Goal: Task Accomplishment & Management: Manage account settings

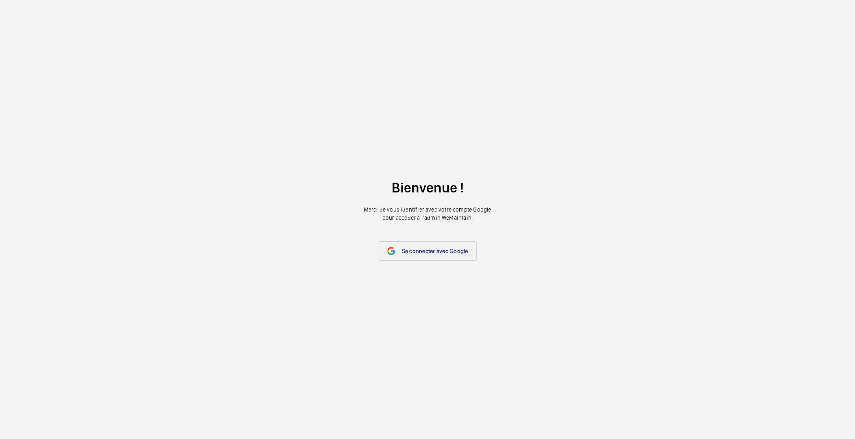
click at [403, 257] on link "Se connecter avec Google" at bounding box center [428, 251] width 98 height 20
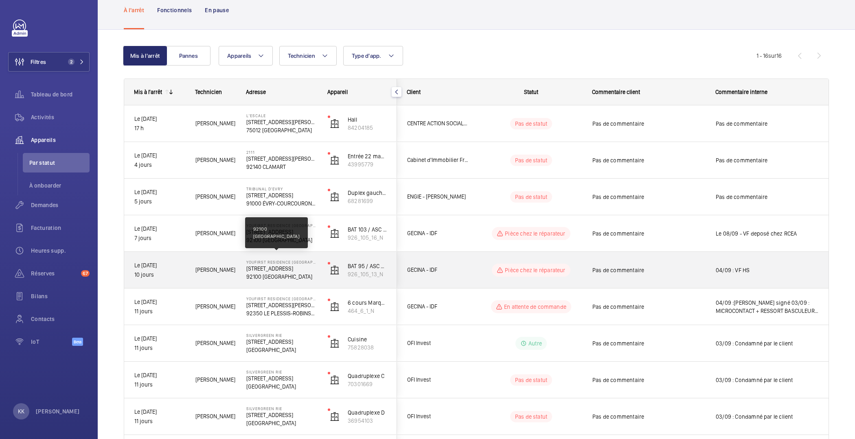
scroll to position [35, 0]
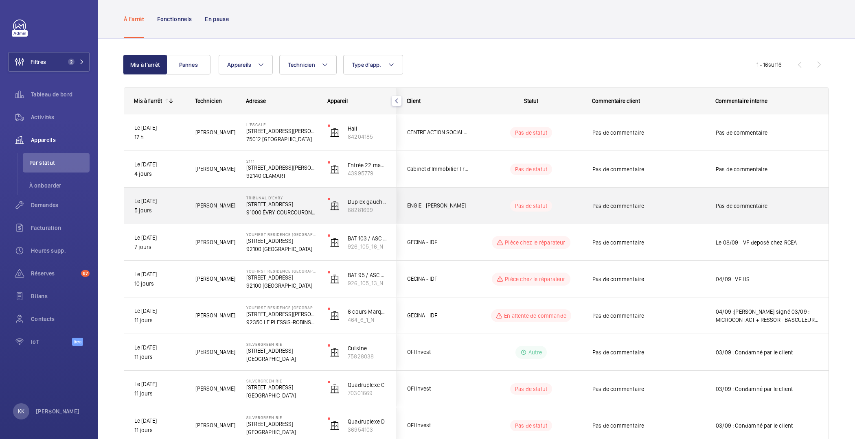
click at [279, 199] on p "Tribunal d'Evry" at bounding box center [281, 197] width 71 height 5
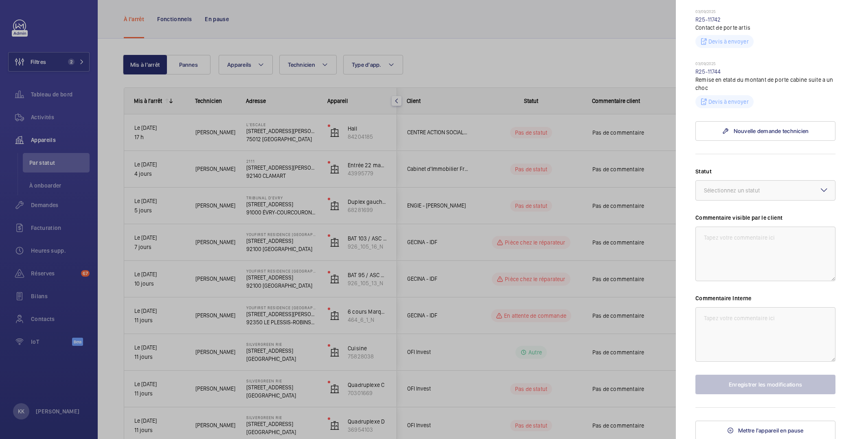
scroll to position [0, 0]
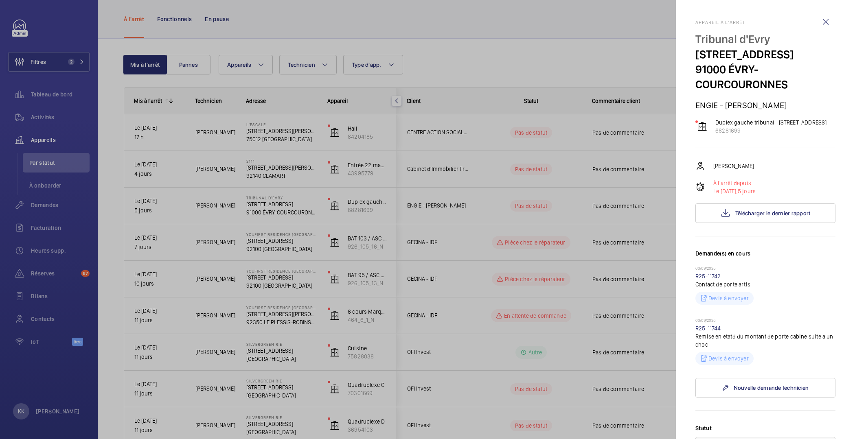
click at [438, 184] on div at bounding box center [427, 219] width 855 height 439
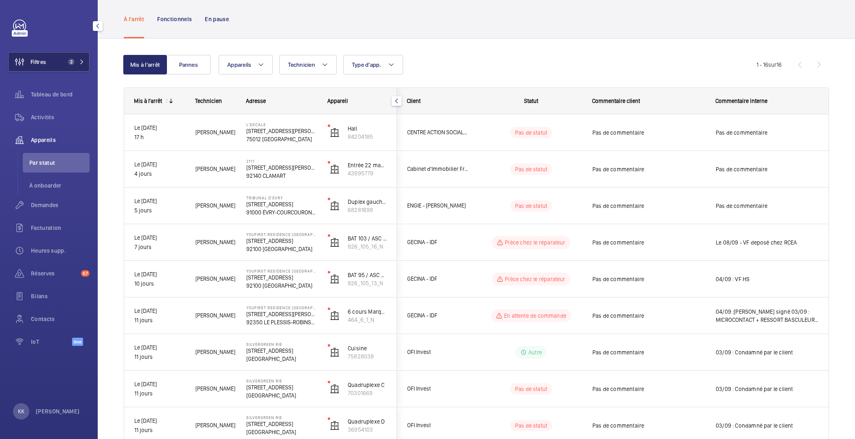
click at [45, 71] on span "Filtres" at bounding box center [27, 62] width 37 height 20
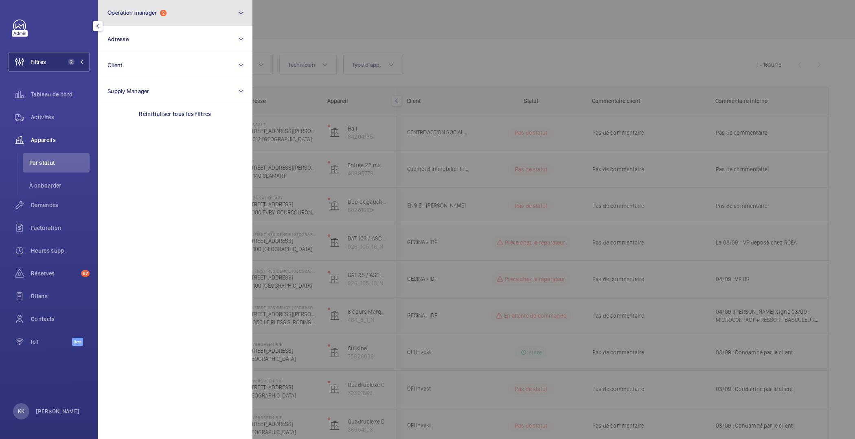
click at [219, 21] on button "Operation manager 2" at bounding box center [175, 13] width 155 height 26
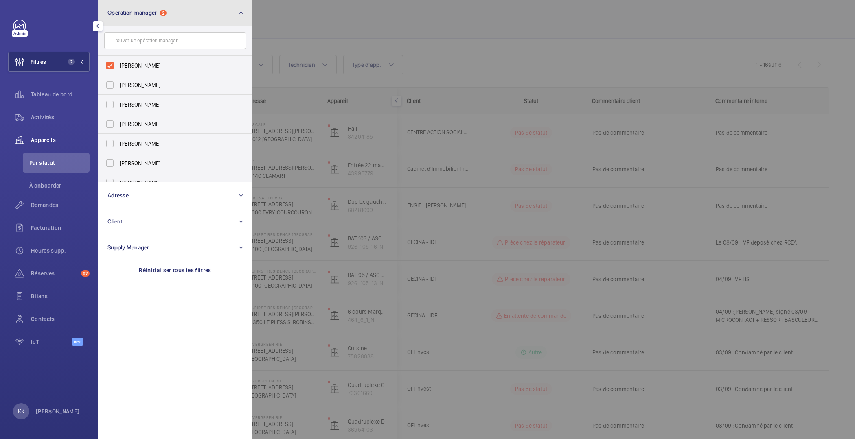
click at [219, 21] on button "Operation manager 2" at bounding box center [175, 13] width 155 height 26
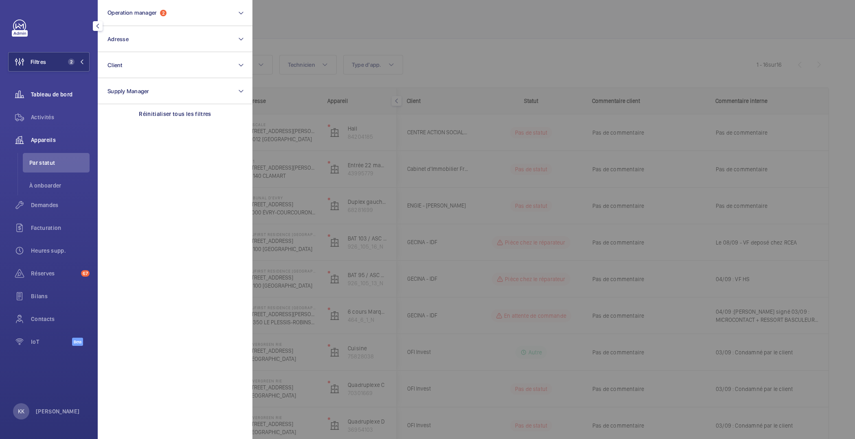
click at [49, 98] on span "Tableau de bord" at bounding box center [60, 94] width 59 height 8
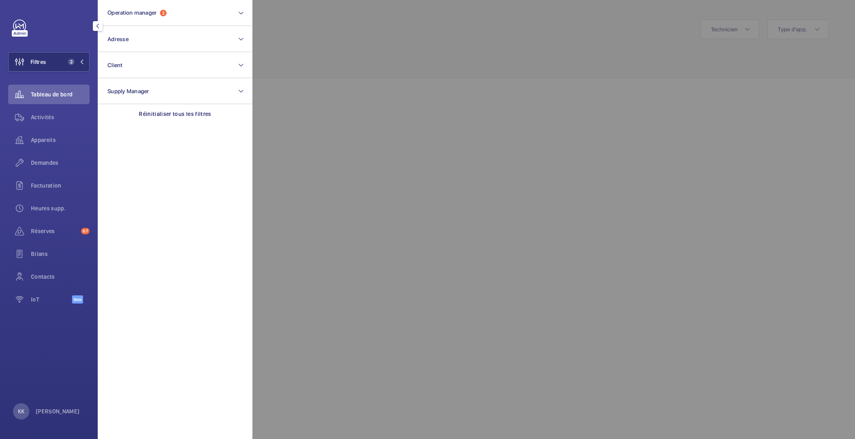
click at [323, 48] on div at bounding box center [679, 219] width 855 height 439
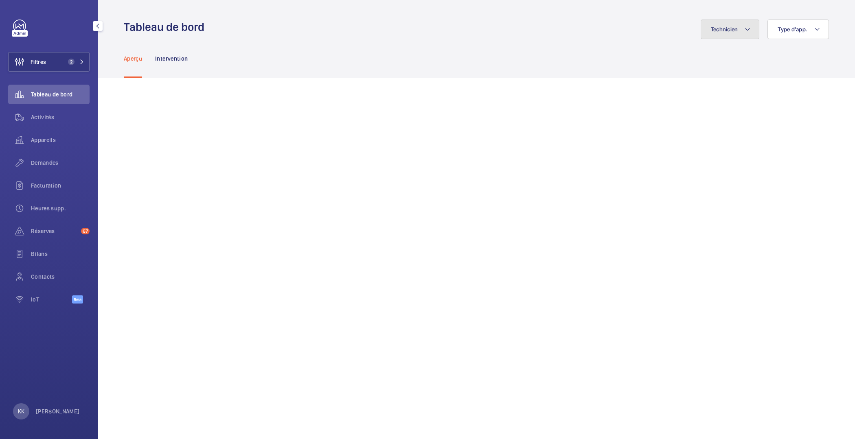
click at [743, 23] on button "Technicien" at bounding box center [730, 30] width 59 height 20
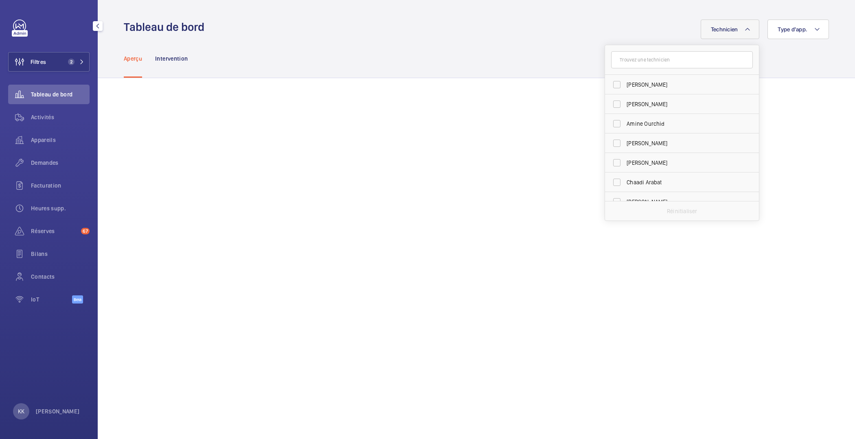
click at [570, 72] on div "Aperçu Intervention" at bounding box center [476, 58] width 705 height 39
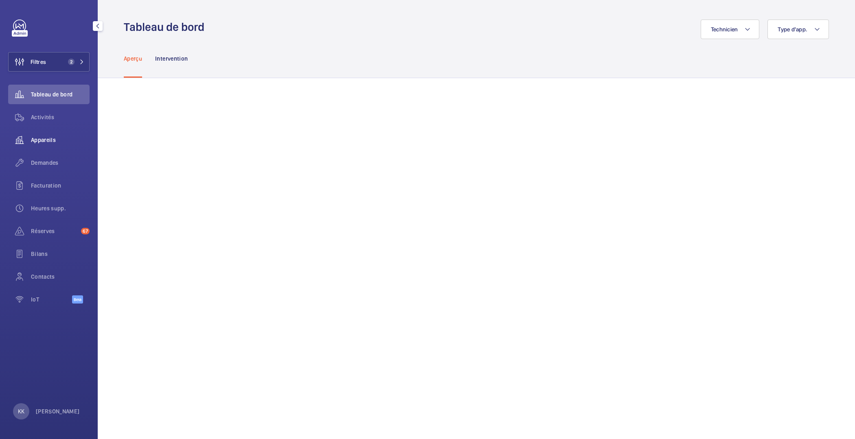
click at [35, 140] on span "Appareils" at bounding box center [60, 140] width 59 height 8
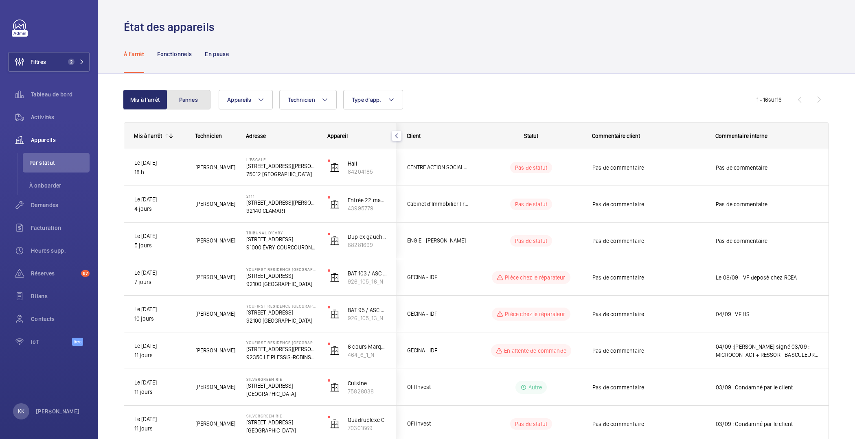
click at [171, 101] on button "Pannes" at bounding box center [188, 100] width 44 height 20
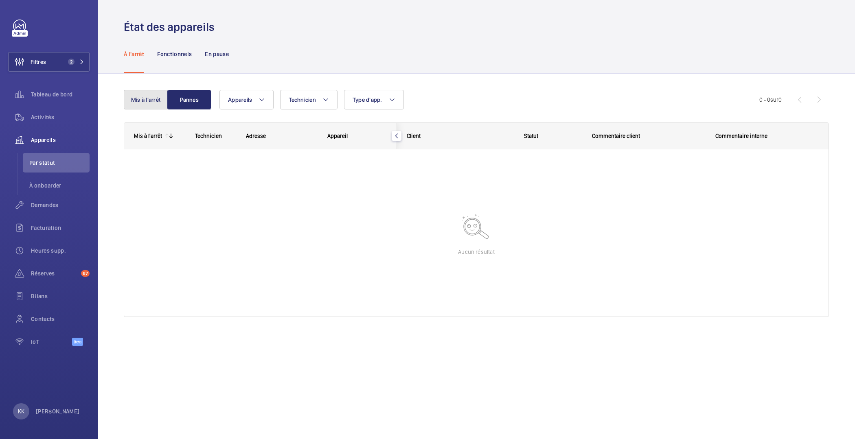
click at [147, 92] on button "Mis à l'arrêt" at bounding box center [146, 100] width 44 height 20
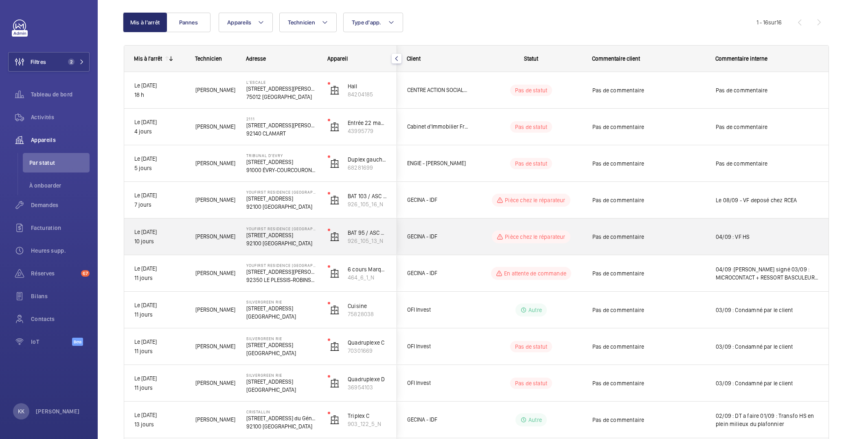
scroll to position [68, 0]
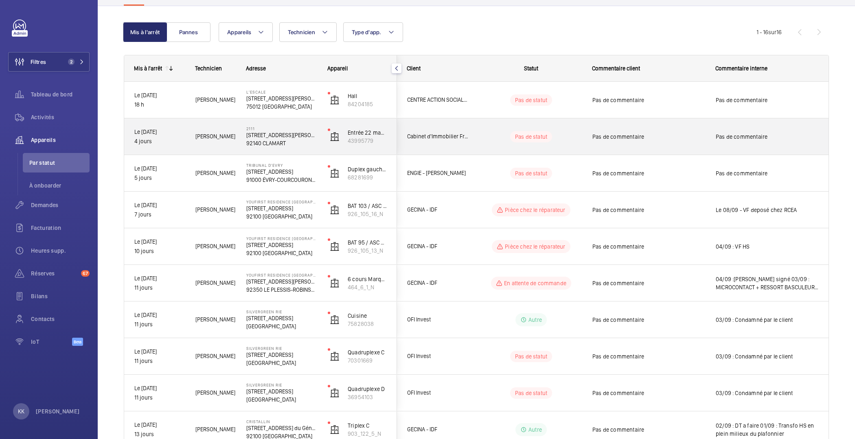
click at [262, 127] on p "2111" at bounding box center [281, 128] width 71 height 5
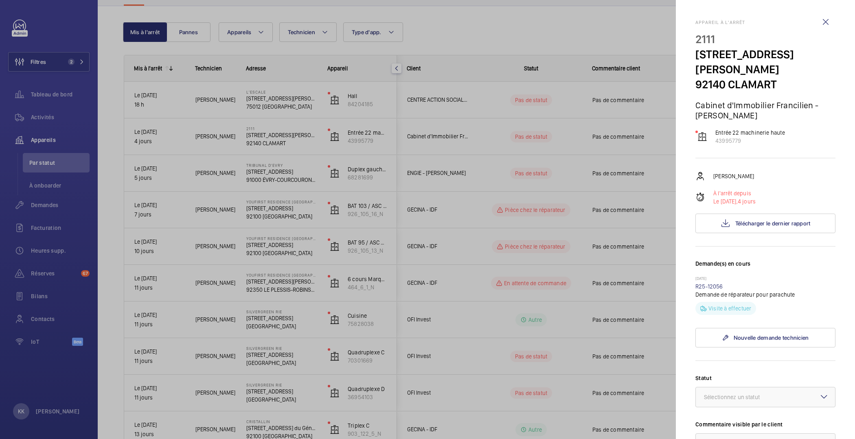
click at [262, 127] on div at bounding box center [427, 219] width 855 height 439
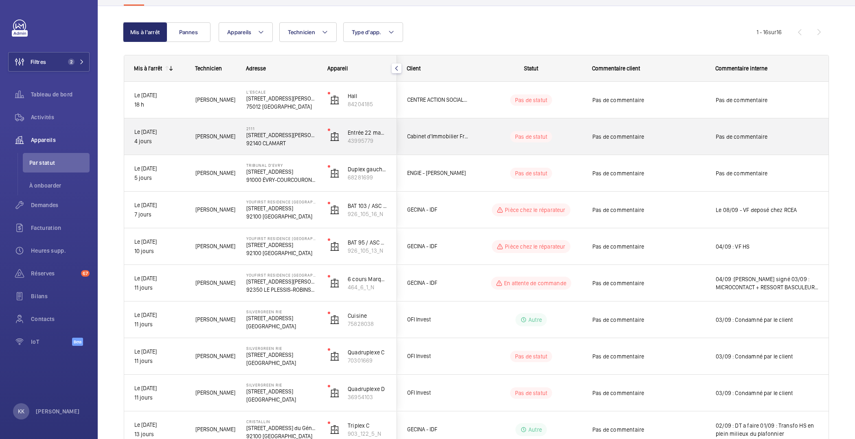
click at [262, 127] on p "2111" at bounding box center [281, 128] width 71 height 5
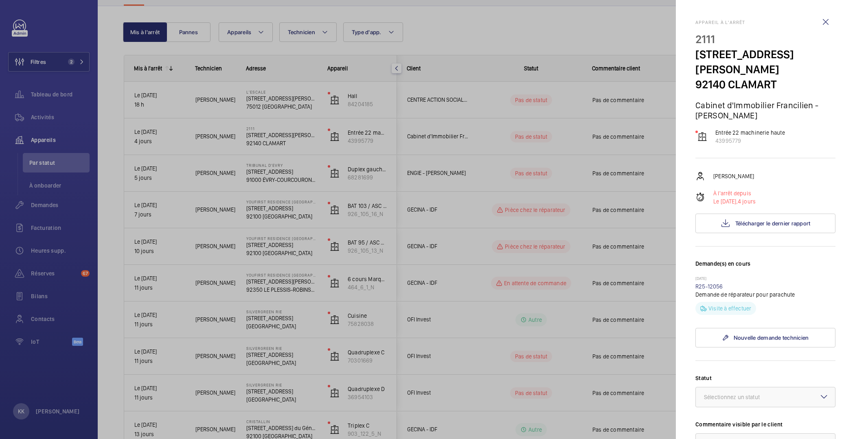
click at [589, 225] on div at bounding box center [427, 219] width 855 height 439
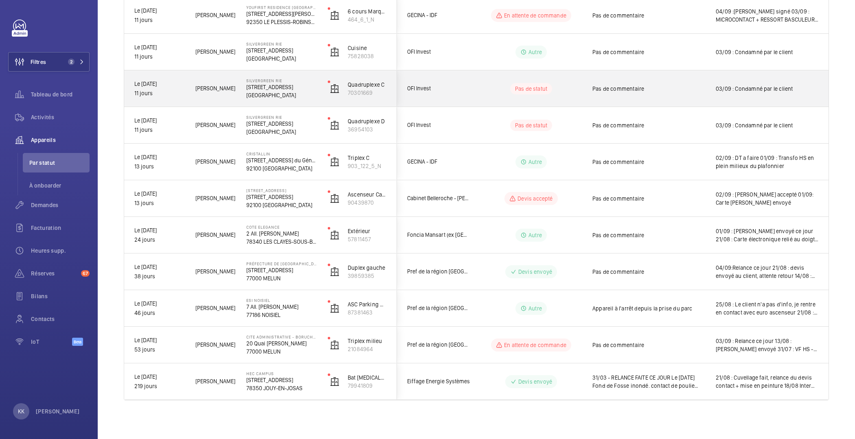
scroll to position [0, 0]
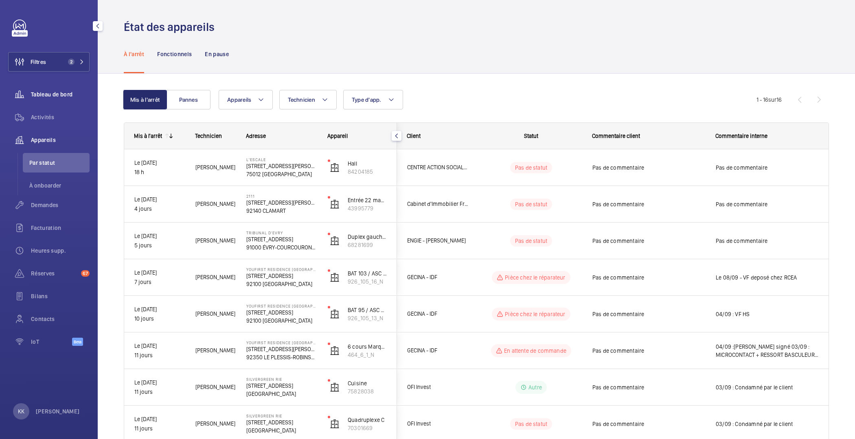
click at [48, 91] on span "Tableau de bord" at bounding box center [60, 94] width 59 height 8
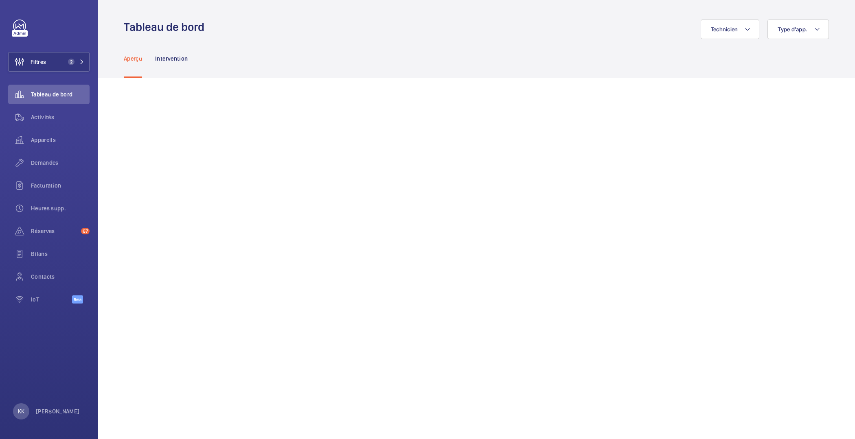
scroll to position [92, 0]
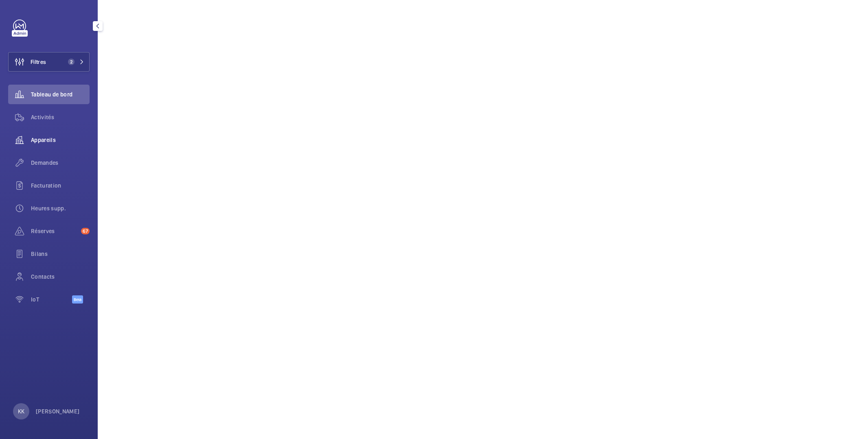
click at [39, 132] on div "Appareils" at bounding box center [48, 140] width 81 height 20
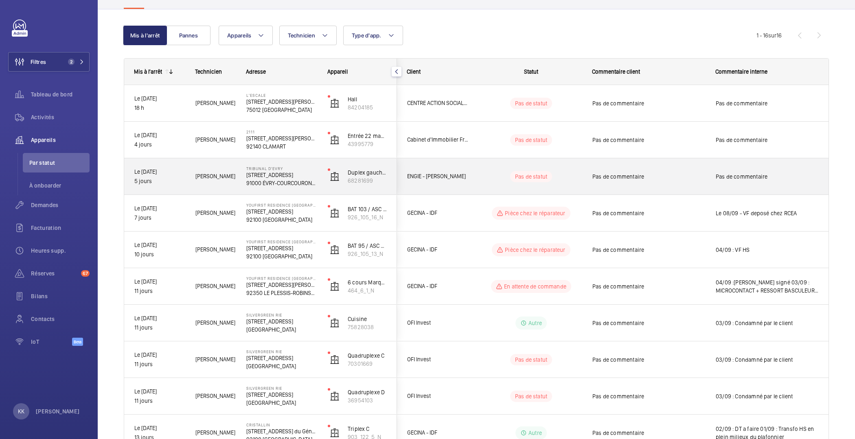
scroll to position [66, 0]
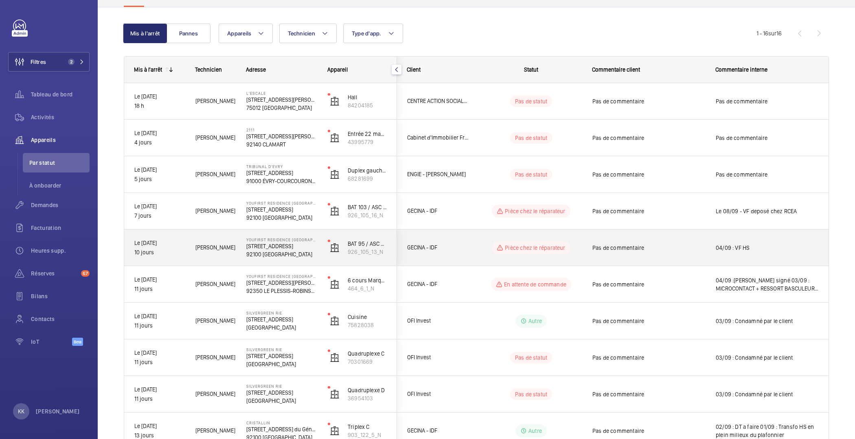
click at [283, 245] on p "105 Rue de Sevres" at bounding box center [281, 246] width 71 height 8
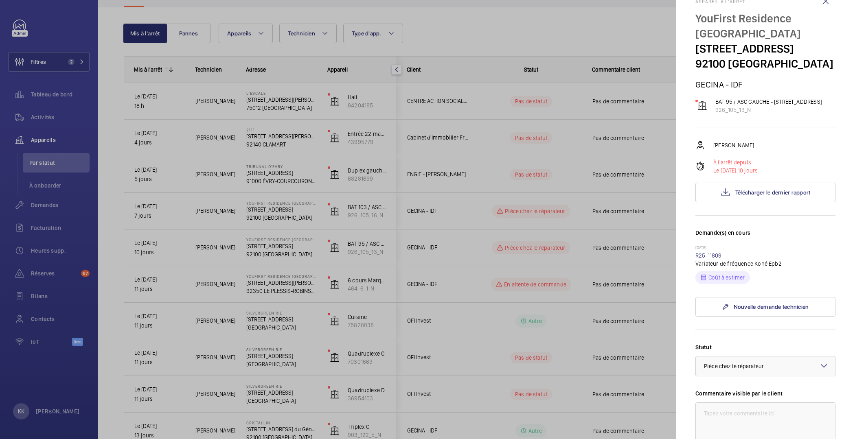
scroll to position [24, 0]
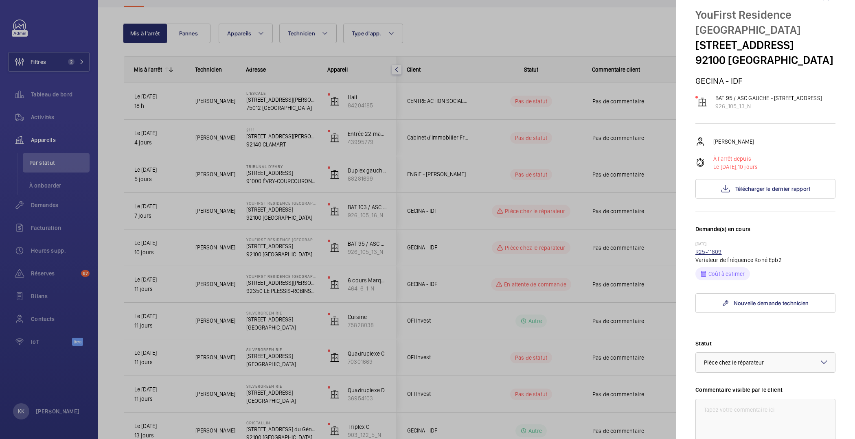
click at [720, 255] on link "R25-11809" at bounding box center [708, 252] width 26 height 7
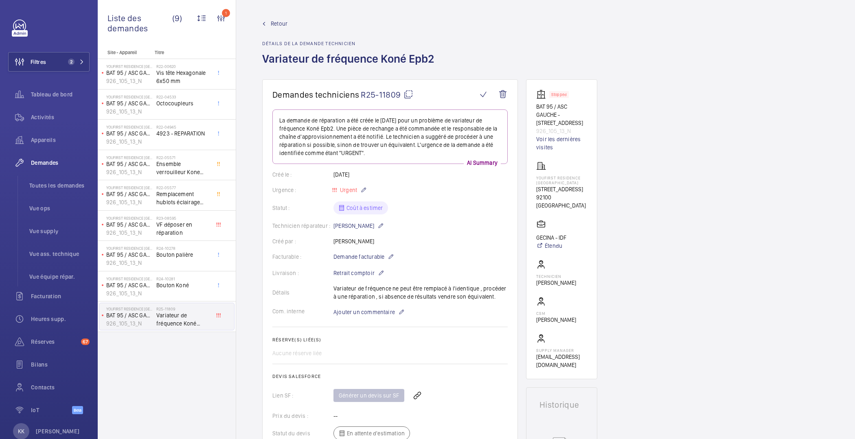
click at [284, 25] on span "Retour" at bounding box center [279, 24] width 17 height 8
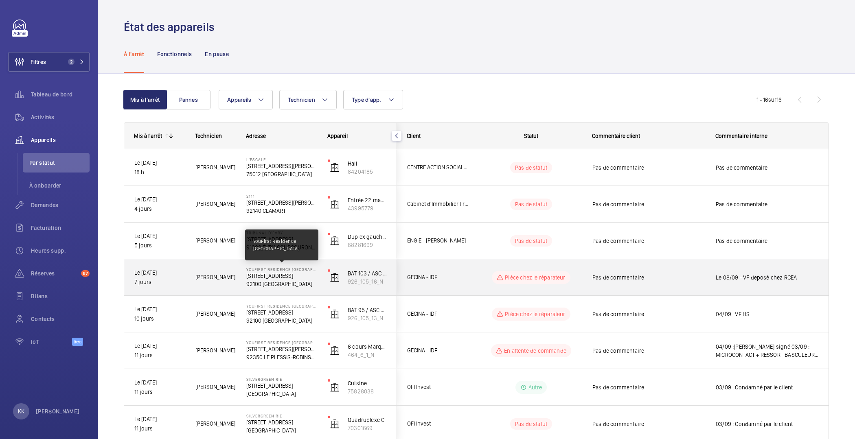
click at [282, 267] on p "YouFirst Residence Boulogne Sèvres" at bounding box center [281, 269] width 71 height 5
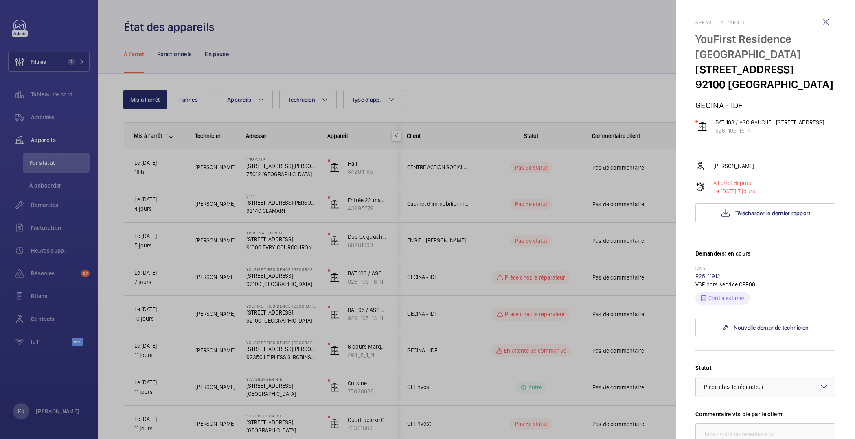
click at [712, 280] on link "R25-11912" at bounding box center [707, 276] width 25 height 7
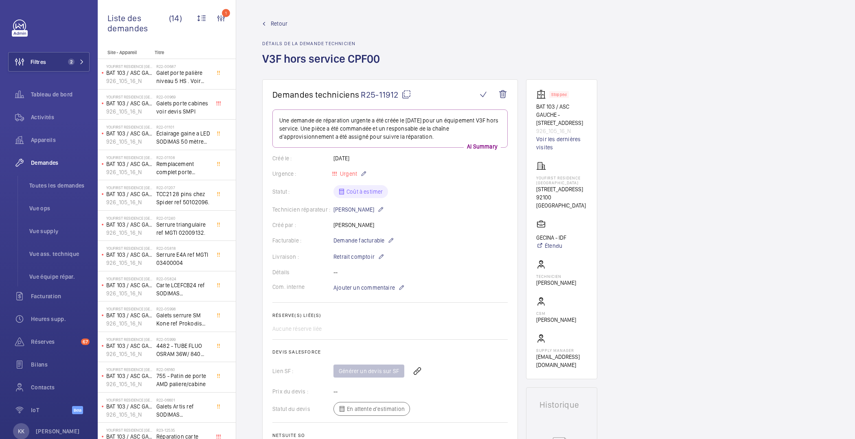
click at [268, 22] on link "Retour" at bounding box center [323, 24] width 123 height 8
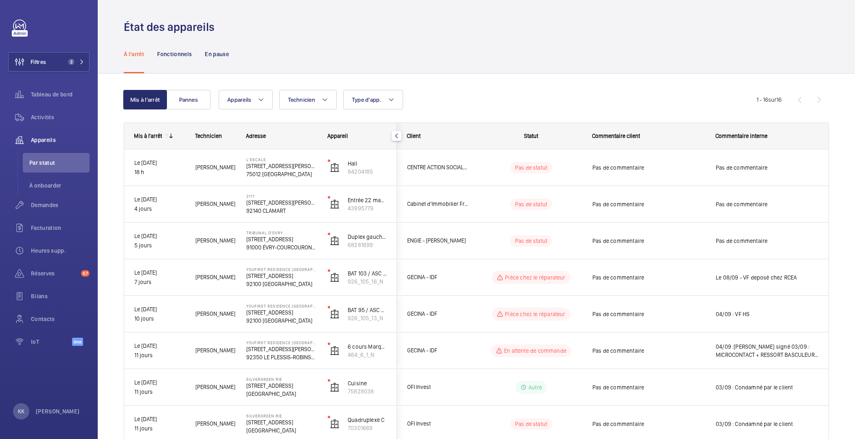
click at [398, 115] on wm-front-shared-table-view-engine "Mis à l'arrêt Pannes Appareils Technicien Type d'app. Plus de filtres Réinitial…" at bounding box center [476, 423] width 705 height 666
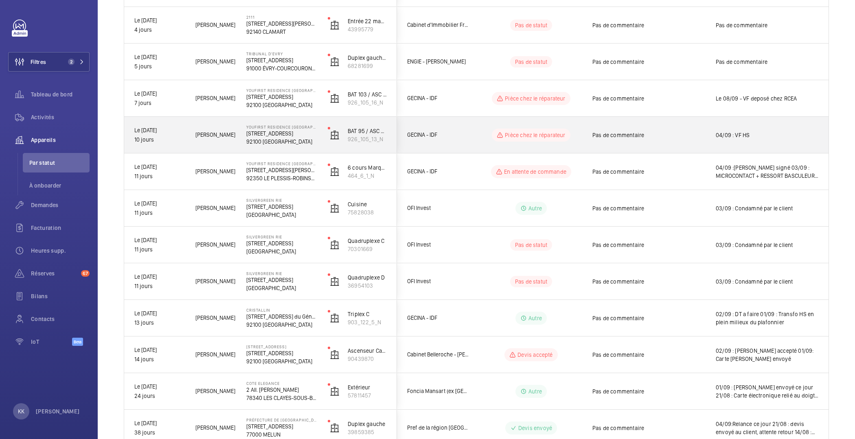
scroll to position [196, 0]
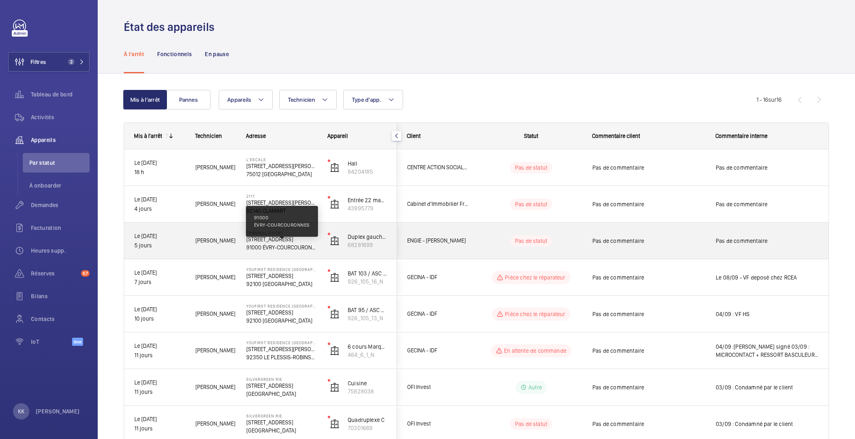
click at [309, 243] on p "91000 ÉVRY-COURCOURONNES" at bounding box center [281, 247] width 71 height 8
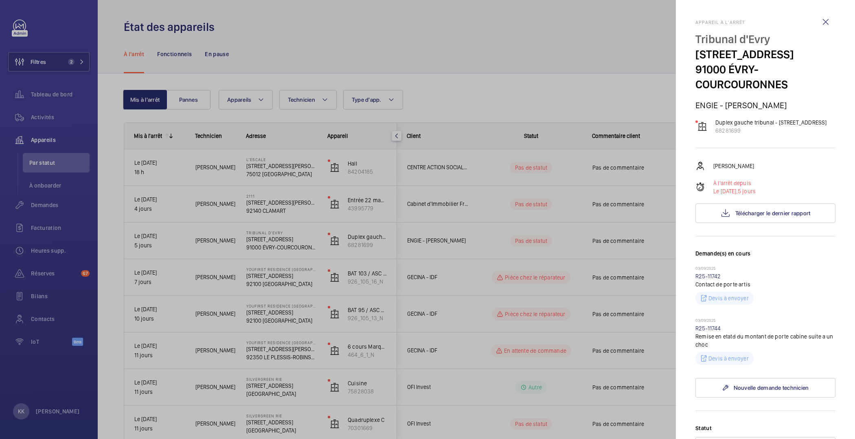
click at [600, 304] on div at bounding box center [427, 219] width 855 height 439
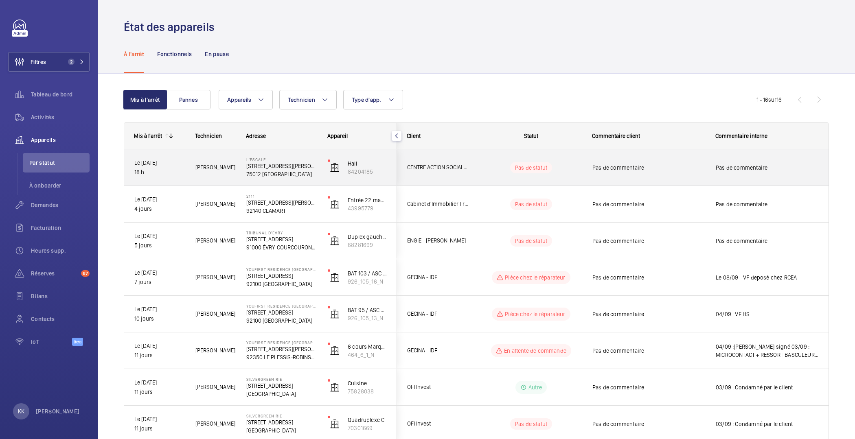
click at [298, 168] on p "4 Rue Claude Tillier" at bounding box center [281, 166] width 71 height 8
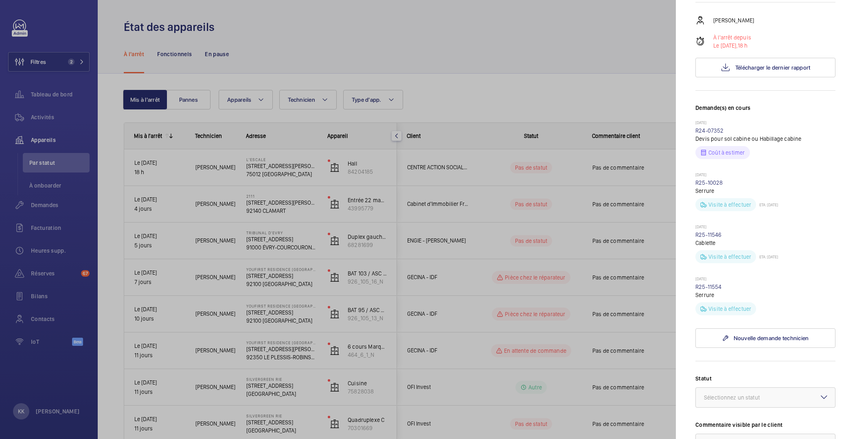
scroll to position [0, 0]
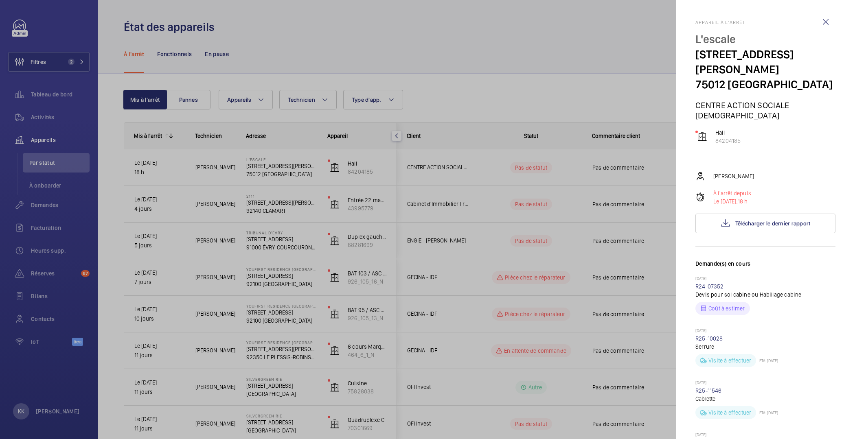
click at [584, 288] on div at bounding box center [427, 219] width 855 height 439
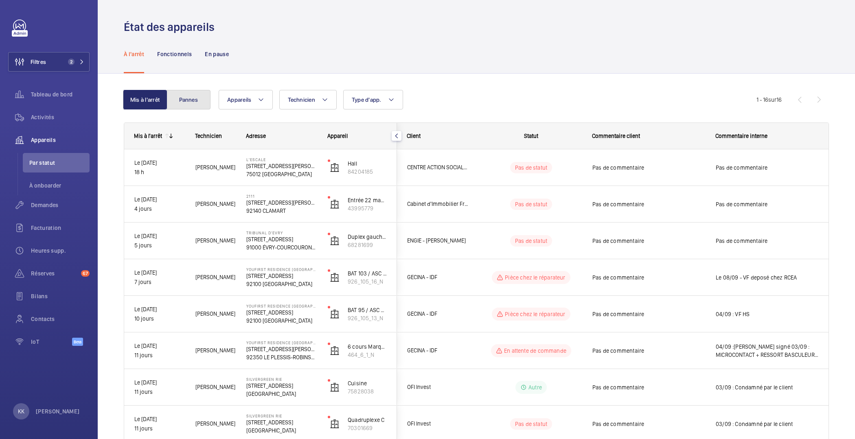
click at [176, 95] on button "Pannes" at bounding box center [188, 100] width 44 height 20
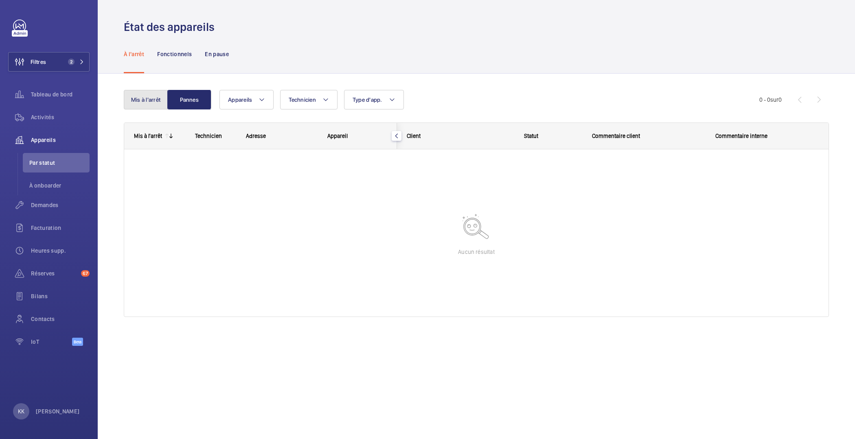
click at [149, 105] on button "Mis à l'arrêt" at bounding box center [146, 100] width 44 height 20
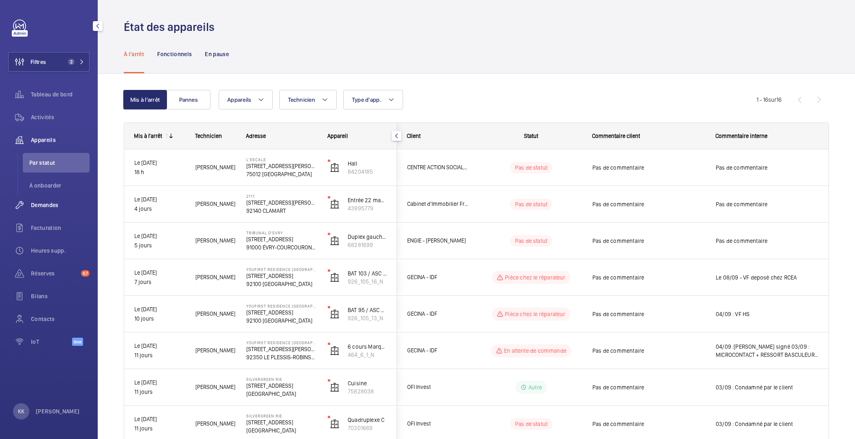
click at [48, 211] on div "Demandes" at bounding box center [48, 205] width 81 height 20
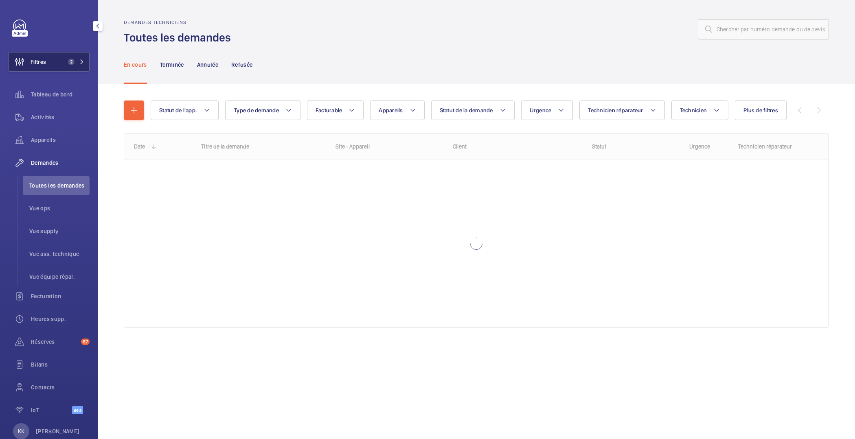
click at [48, 65] on button "Filtres 2" at bounding box center [48, 62] width 81 height 20
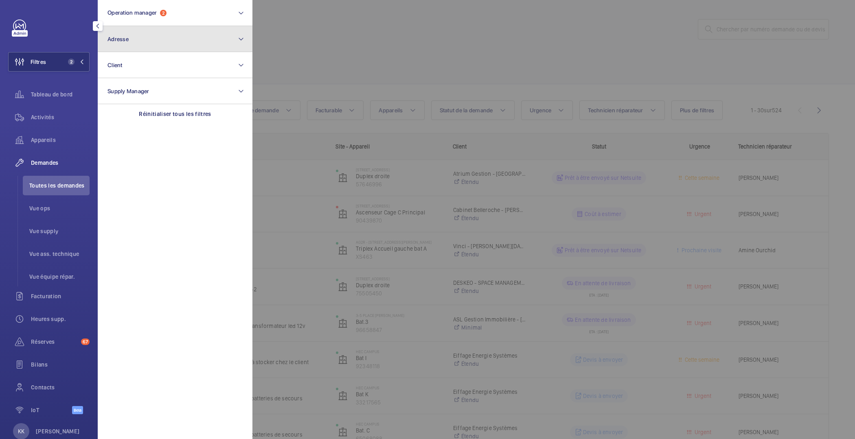
click at [140, 44] on button "Adresse" at bounding box center [175, 39] width 155 height 26
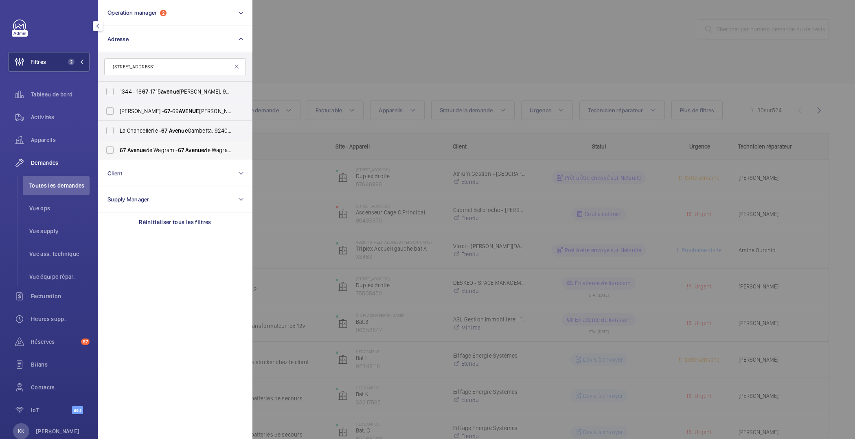
type input "67 avenue"
click at [140, 143] on label "67 Avenue de Wagram - 67 Avenue de Wagram, 75017 PARIS, PARIS 75017" at bounding box center [169, 150] width 142 height 20
click at [118, 143] on input "67 Avenue de Wagram - 67 Avenue de Wagram, 75017 PARIS, PARIS 75017" at bounding box center [110, 150] width 16 height 16
checkbox input "true"
click at [415, 28] on div at bounding box center [679, 219] width 855 height 439
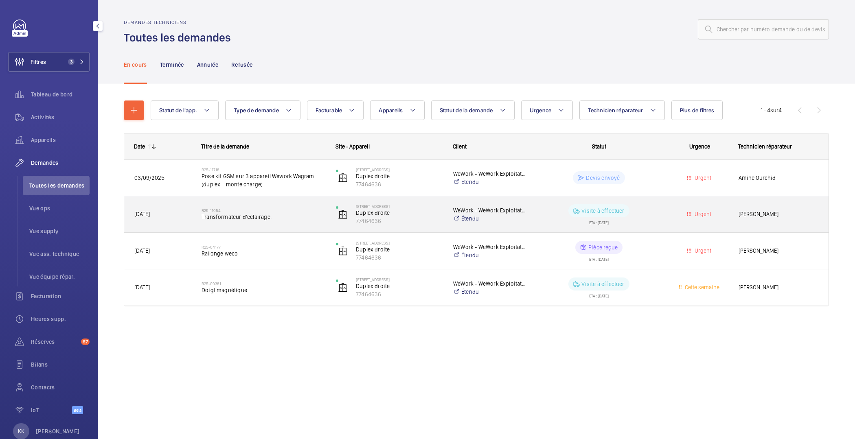
click at [314, 221] on div "R25-11054 Transformateur d'éclairage." at bounding box center [264, 215] width 124 height 24
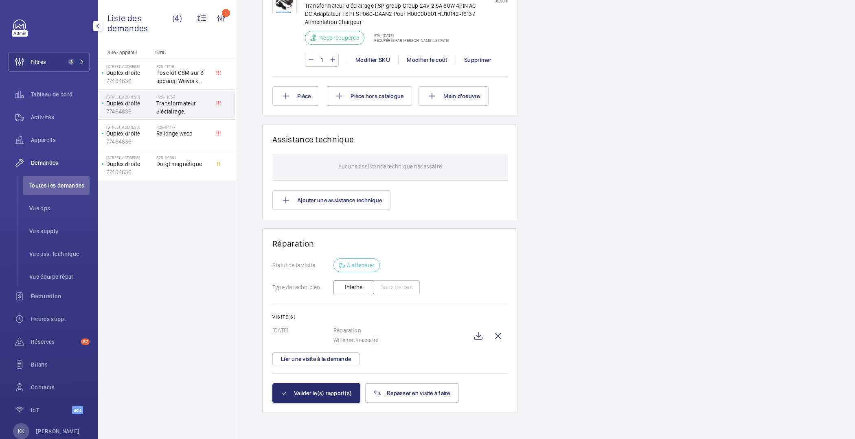
scroll to position [592, 0]
click at [478, 339] on wm-front-icon-button at bounding box center [479, 336] width 20 height 20
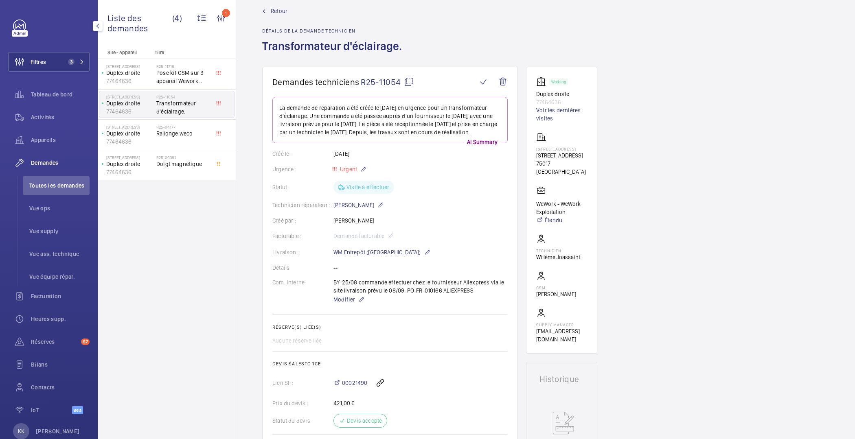
scroll to position [0, 0]
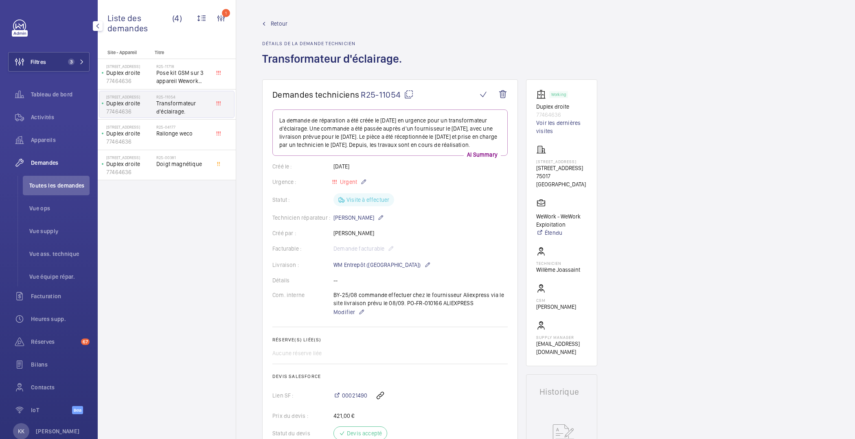
click at [276, 65] on h1 "Transformateur d'éclairage." at bounding box center [334, 65] width 145 height 28
click at [276, 24] on span "Retour" at bounding box center [279, 24] width 17 height 8
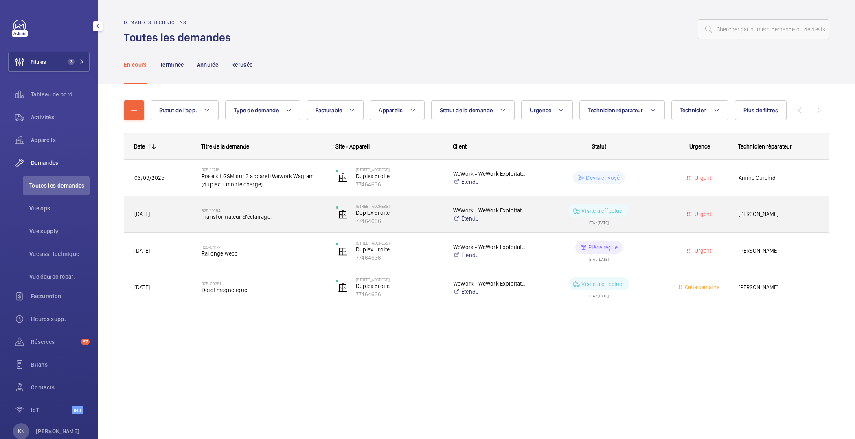
click at [268, 229] on div "R25-11054 Transformateur d'éclairage." at bounding box center [259, 214] width 134 height 37
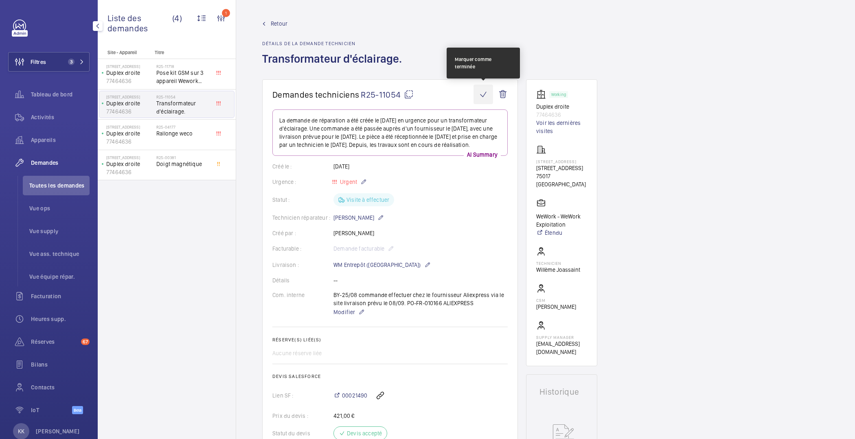
click at [481, 94] on wm-front-icon-button at bounding box center [483, 95] width 20 height 20
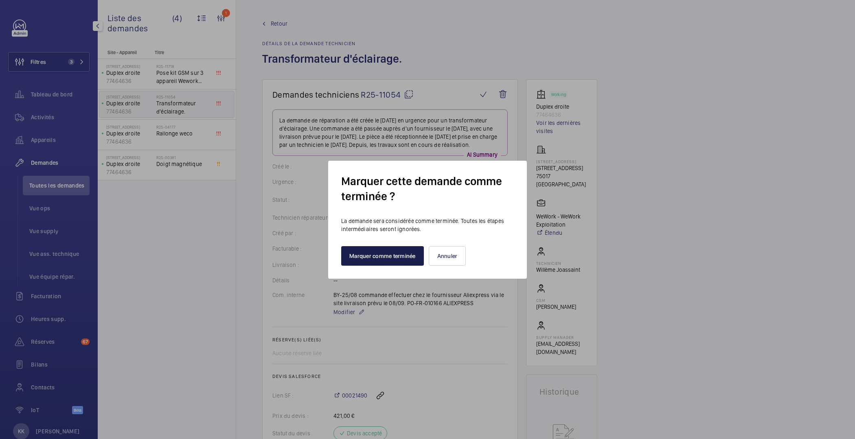
click at [383, 254] on button "Marquer comme terminée" at bounding box center [382, 256] width 83 height 20
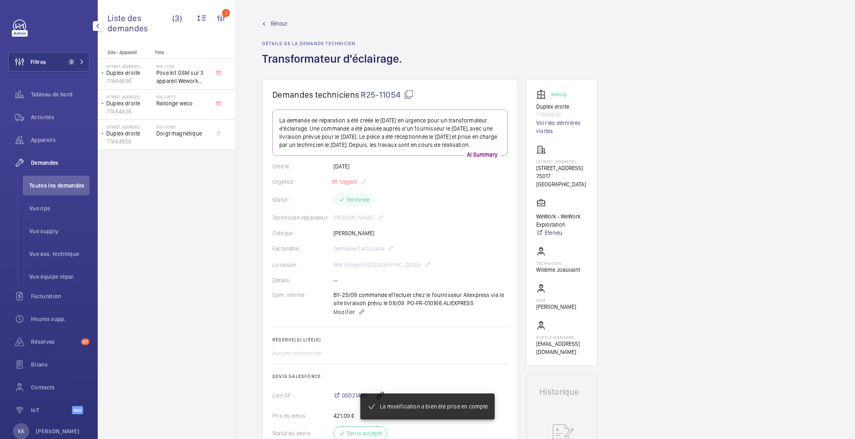
click at [268, 21] on link "Retour" at bounding box center [334, 24] width 145 height 8
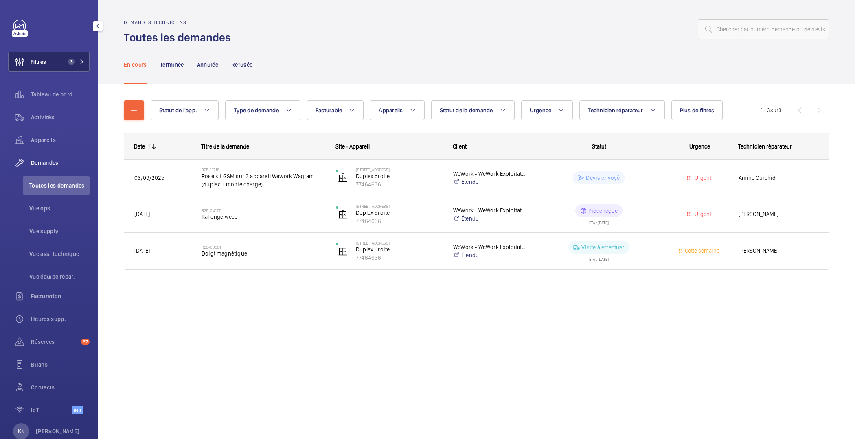
click at [61, 65] on button "Filtres 3" at bounding box center [48, 62] width 81 height 20
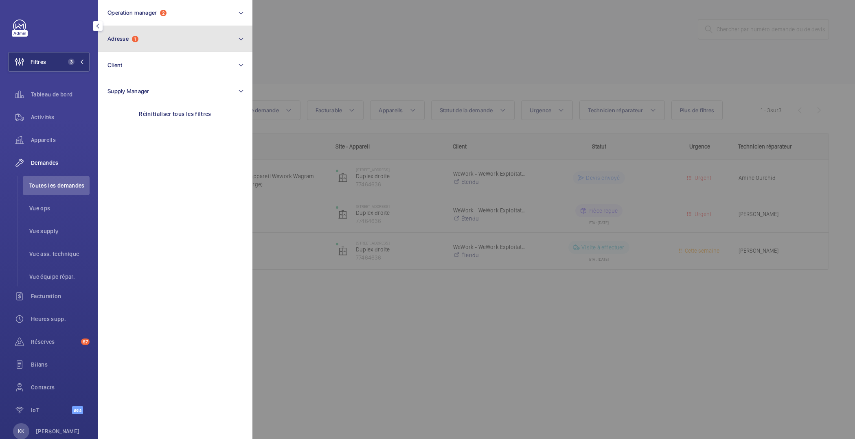
click at [138, 42] on span "Adresse 1" at bounding box center [122, 38] width 31 height 7
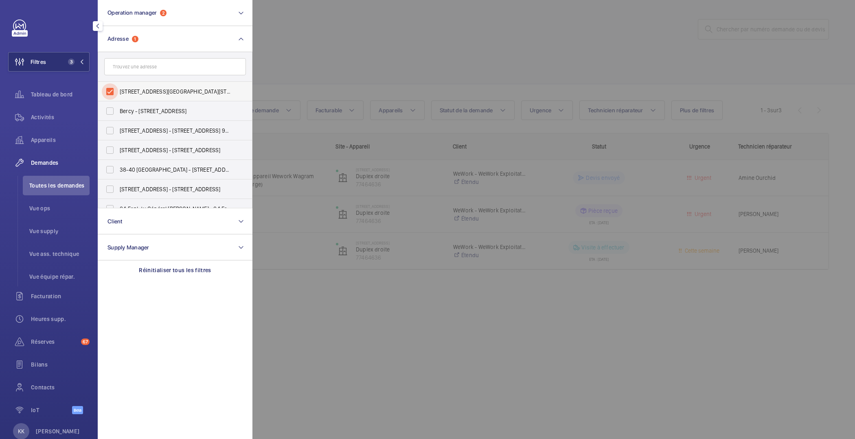
click at [112, 92] on input "67 Avenue de Wagram - 67 Avenue de Wagram, 75017 PARIS, PARIS 75017" at bounding box center [110, 91] width 16 height 16
checkbox input "false"
click at [129, 60] on input "text" at bounding box center [175, 66] width 142 height 17
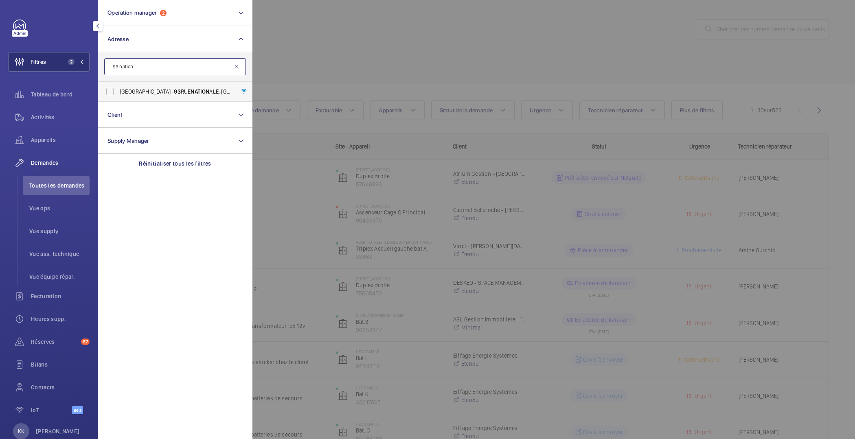
type input "93 nation"
click at [140, 91] on span "AUSTRALIA - 93 RUE NATION ALE, BOULOGNE-BILLANCOURT 92100" at bounding box center [176, 92] width 112 height 8
click at [118, 91] on input "AUSTRALIA - 93 RUE NATION ALE, BOULOGNE-BILLANCOURT 92100" at bounding box center [110, 91] width 16 height 16
checkbox input "true"
click at [391, 37] on div at bounding box center [679, 219] width 855 height 439
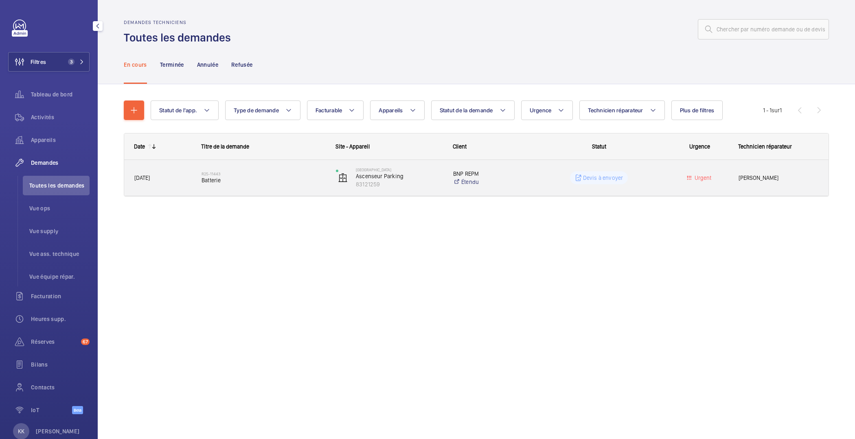
click at [245, 166] on div "R25-11443 Batterie" at bounding box center [264, 178] width 124 height 24
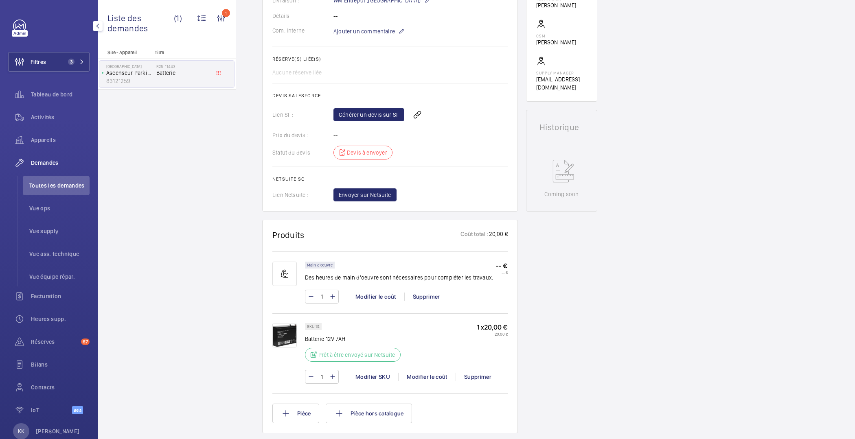
scroll to position [222, 0]
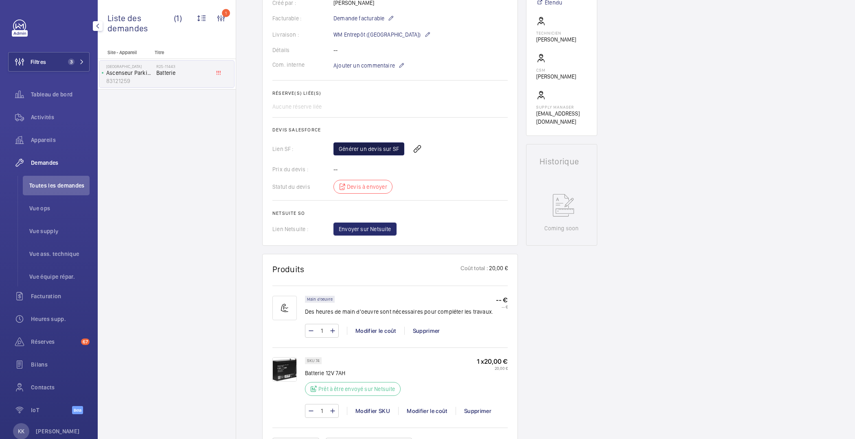
click at [356, 154] on link "Générer un devis sur SF" at bounding box center [368, 148] width 71 height 13
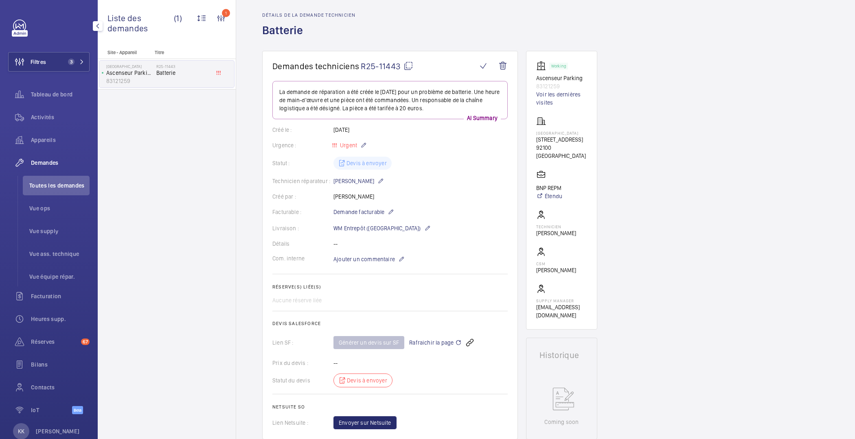
scroll to position [0, 0]
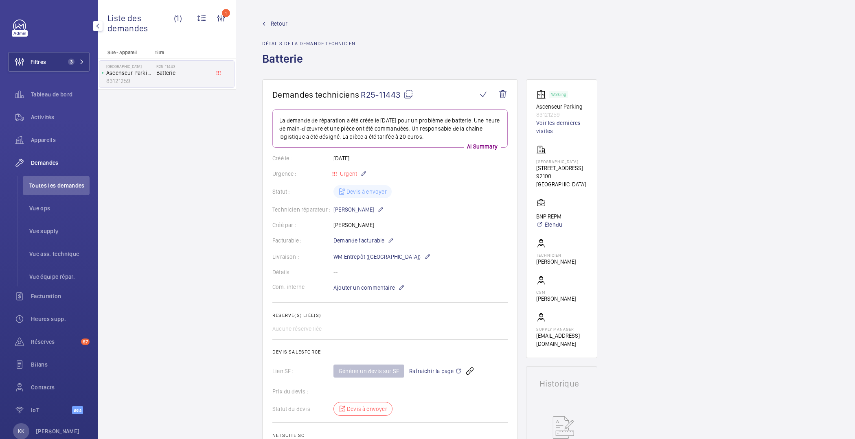
drag, startPoint x: 326, startPoint y: 157, endPoint x: 380, endPoint y: 156, distance: 53.7
click at [381, 156] on div "Créé le : 28/08/2025" at bounding box center [389, 158] width 235 height 8
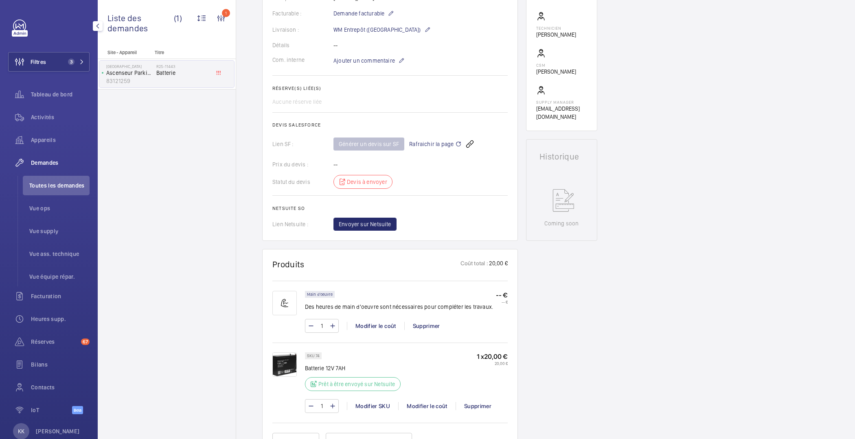
scroll to position [2, 0]
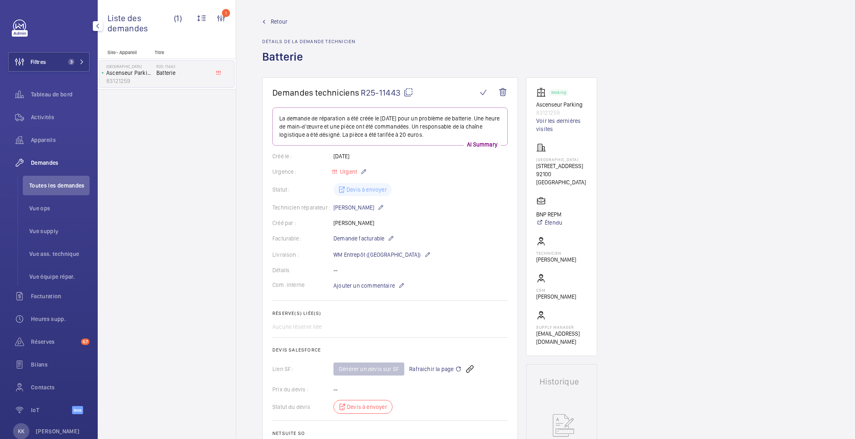
click at [550, 94] on div "Working" at bounding box center [558, 92] width 19 height 7
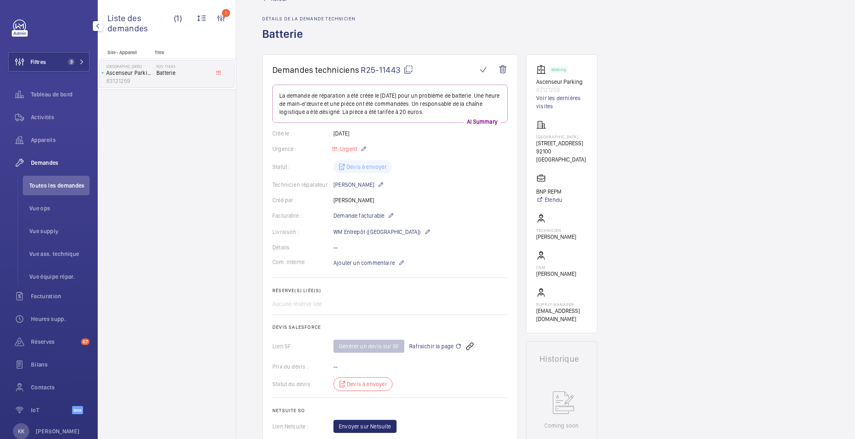
scroll to position [27, 0]
click at [392, 212] on mat-icon at bounding box center [391, 214] width 7 height 10
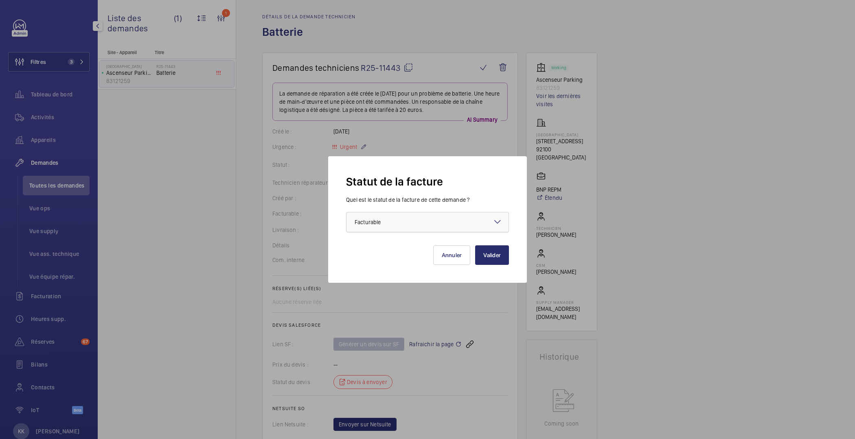
click at [442, 219] on div at bounding box center [427, 222] width 162 height 20
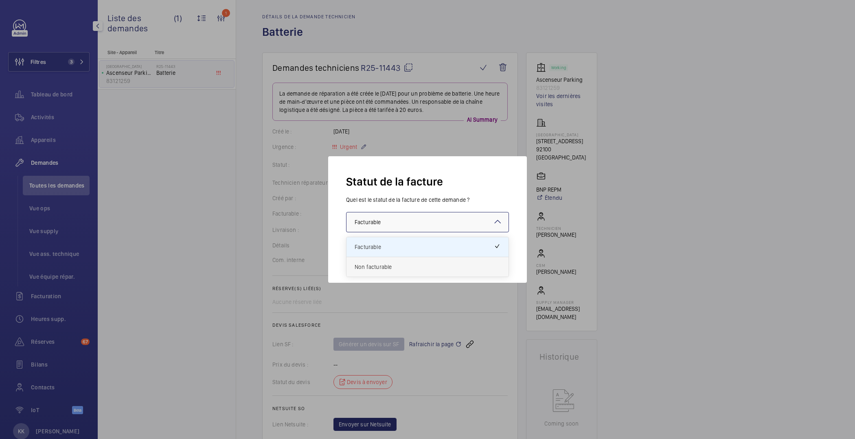
click at [376, 267] on span "Non facturable" at bounding box center [428, 267] width 146 height 8
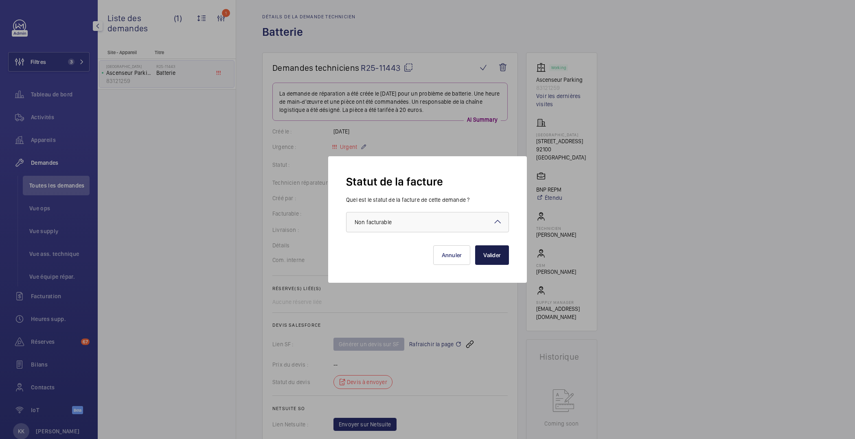
drag, startPoint x: 490, startPoint y: 257, endPoint x: 487, endPoint y: 254, distance: 4.3
click at [487, 254] on button "Valider" at bounding box center [492, 255] width 34 height 20
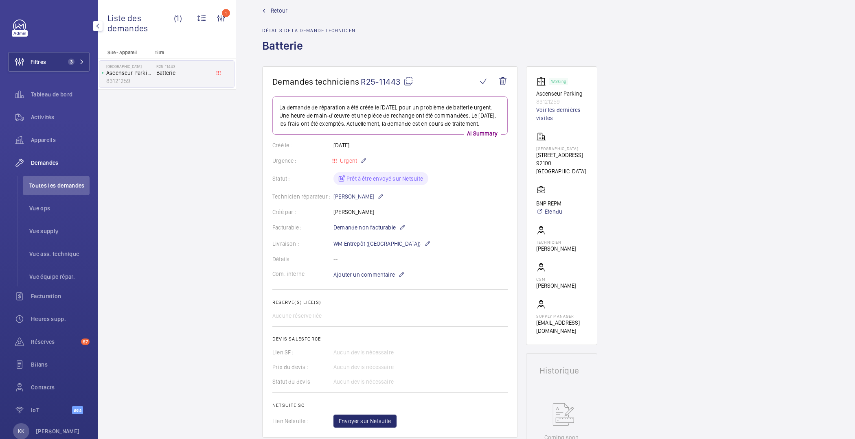
scroll to position [0, 0]
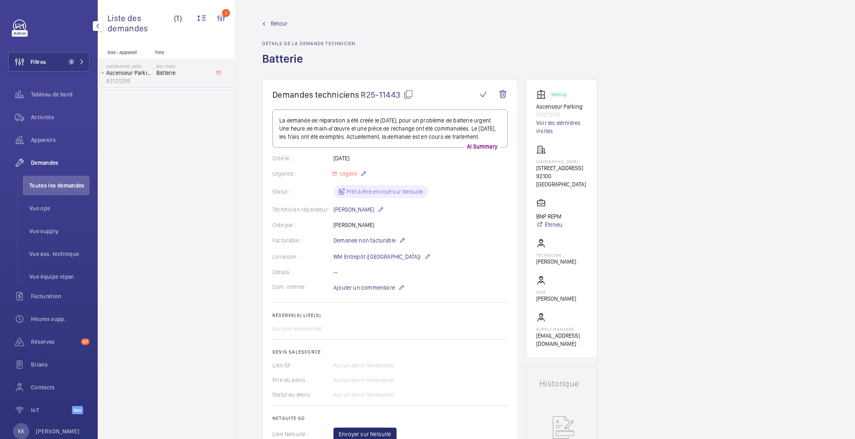
click at [276, 25] on span "Retour" at bounding box center [279, 24] width 17 height 8
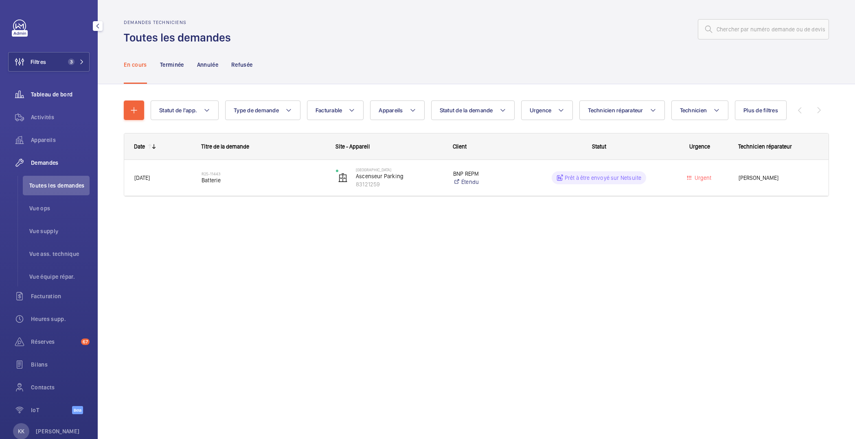
click at [40, 101] on div "Tableau de bord" at bounding box center [48, 95] width 81 height 20
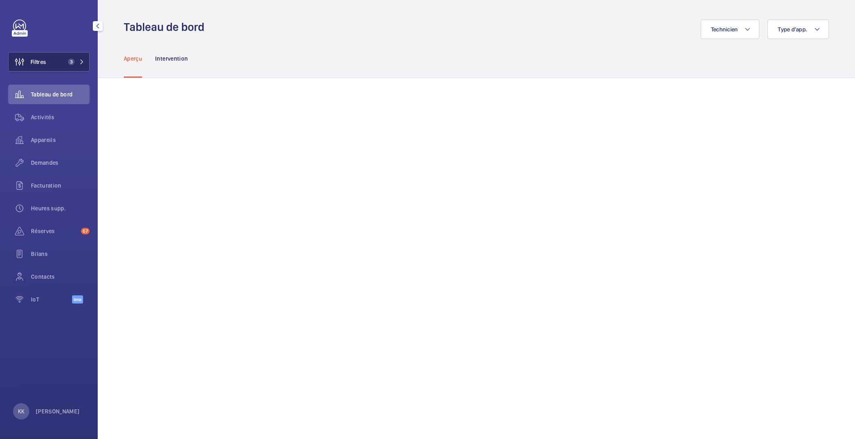
click at [73, 59] on span "3" at bounding box center [71, 62] width 7 height 7
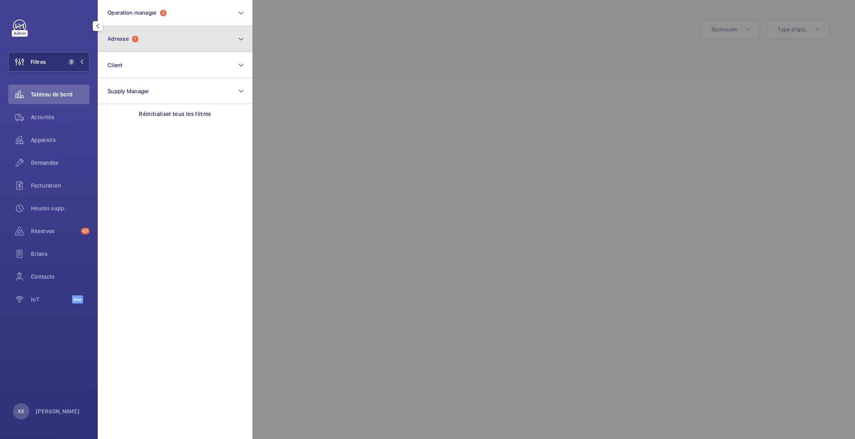
click at [152, 31] on button "Adresse 1" at bounding box center [175, 39] width 155 height 26
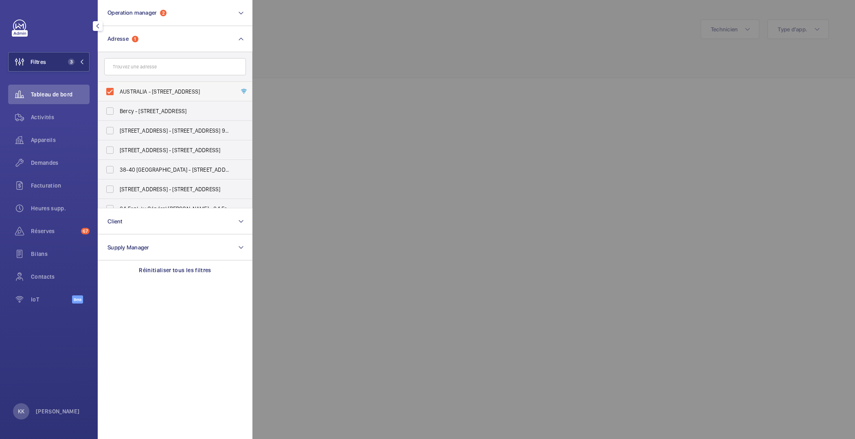
click at [122, 93] on span "AUSTRALIA - 93 RUE NATIONALE, BOULOGNE-BILLANCOURT 92100" at bounding box center [176, 92] width 112 height 8
click at [118, 93] on input "AUSTRALIA - 93 RUE NATIONALE, BOULOGNE-BILLANCOURT 92100" at bounding box center [110, 91] width 16 height 16
checkbox input "false"
click at [368, 70] on div at bounding box center [679, 219] width 855 height 439
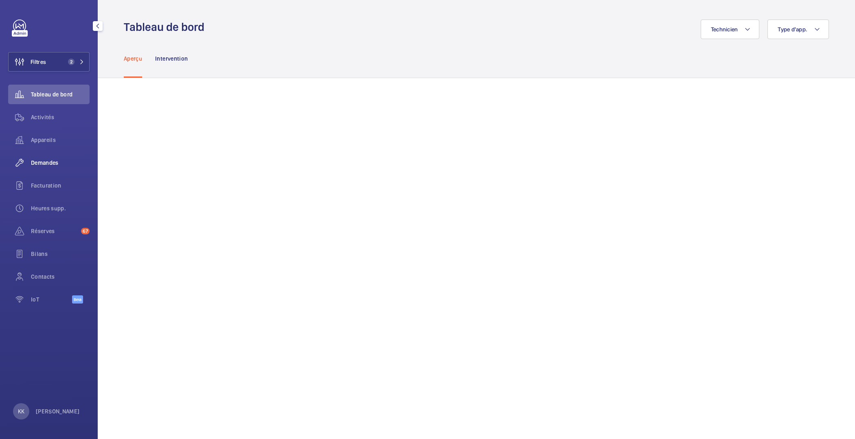
click at [53, 158] on div "Demandes" at bounding box center [48, 163] width 81 height 20
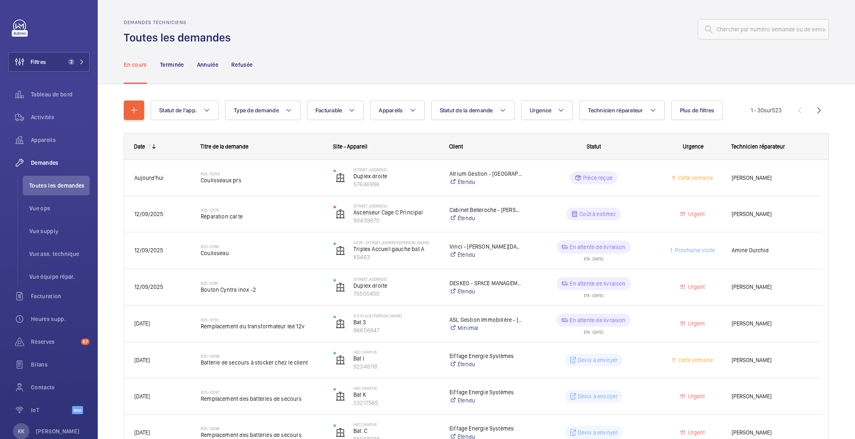
drag, startPoint x: 778, startPoint y: 44, endPoint x: 779, endPoint y: 40, distance: 4.6
click at [778, 44] on div "Demandes techniciens Toutes les demandes" at bounding box center [476, 33] width 705 height 26
click at [781, 24] on input "text" at bounding box center [763, 29] width 131 height 20
paste input "07c4e2e8-c0b6-43b0-9e29-8bc32a2e7103"
type input "07c4e2e8-c0b6-43b0-9e29-8bc32a2e7103"
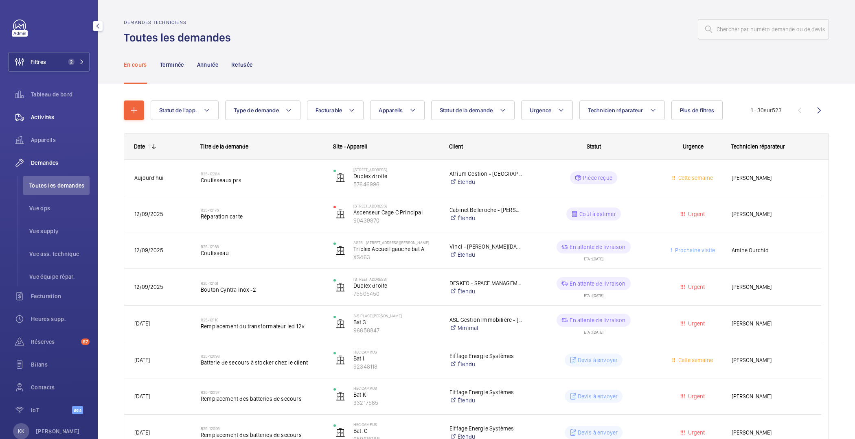
click at [47, 115] on span "Activités" at bounding box center [60, 117] width 59 height 8
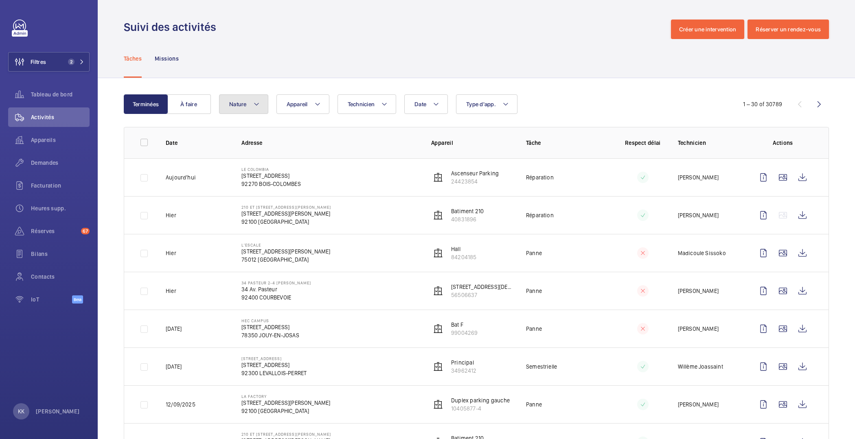
click at [248, 108] on button "Nature" at bounding box center [243, 104] width 49 height 20
type input "Sélectionner l'élément 1 97482642"
drag, startPoint x: 357, startPoint y: 134, endPoint x: 348, endPoint y: 129, distance: 9.7
click at [357, 134] on mat-icon at bounding box center [358, 134] width 7 height 7
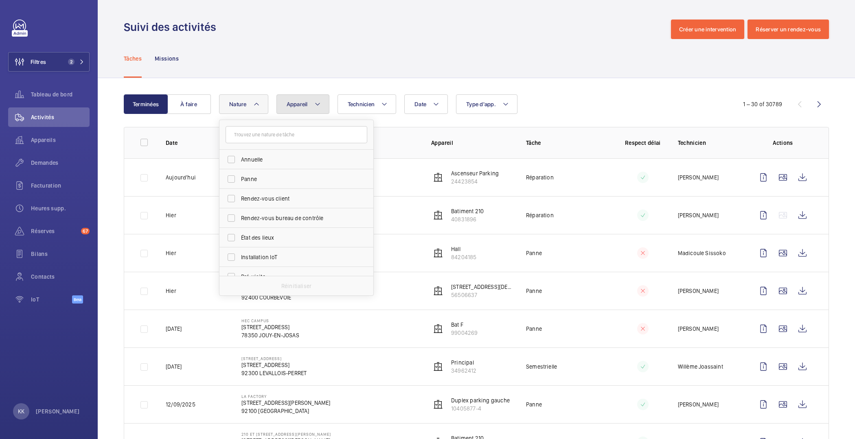
click at [307, 103] on button "Appareil" at bounding box center [302, 104] width 53 height 20
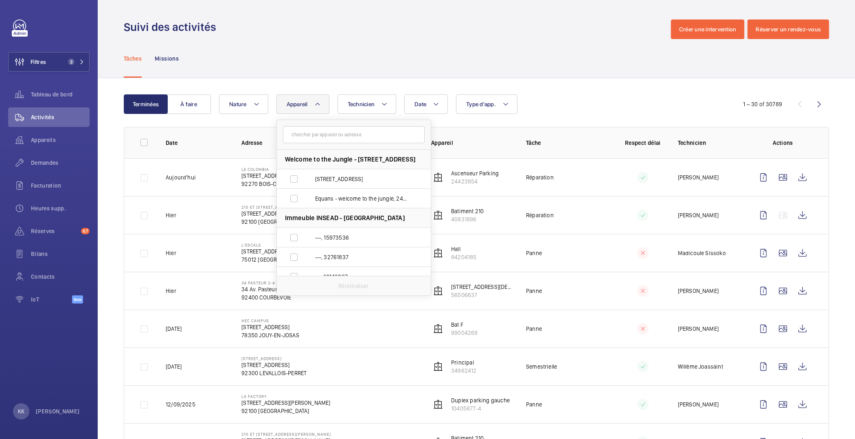
type input "Sélectionner l'élément 1 97482642"
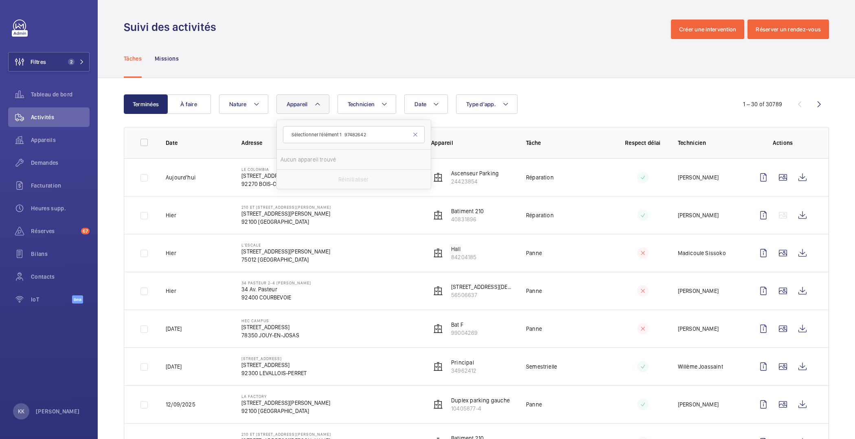
drag, startPoint x: 348, startPoint y: 133, endPoint x: 265, endPoint y: 125, distance: 82.6
click at [289, 105] on span "Appareil" at bounding box center [297, 104] width 21 height 7
drag, startPoint x: 347, startPoint y: 135, endPoint x: 288, endPoint y: 134, distance: 58.6
click at [288, 134] on input "Sélectionner l'élément 1 97482642" at bounding box center [354, 134] width 142 height 17
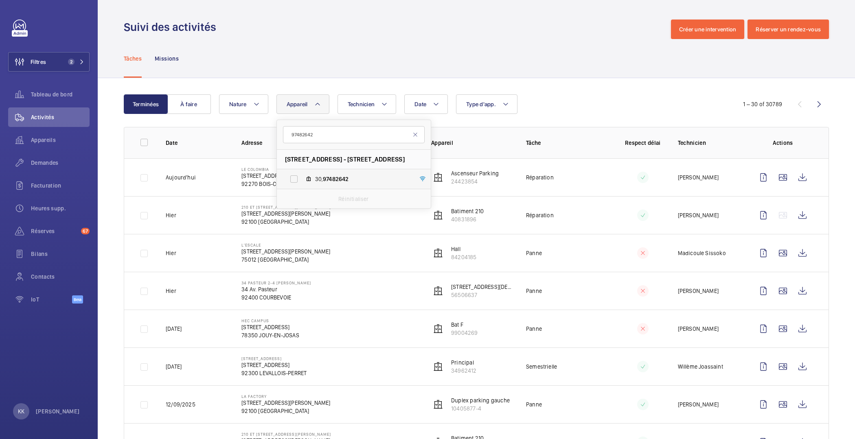
type input "97482642"
click at [364, 181] on span "30, 97482642" at bounding box center [362, 179] width 94 height 8
click at [302, 181] on input "30, 97482642" at bounding box center [294, 179] width 16 height 16
checkbox input "true"
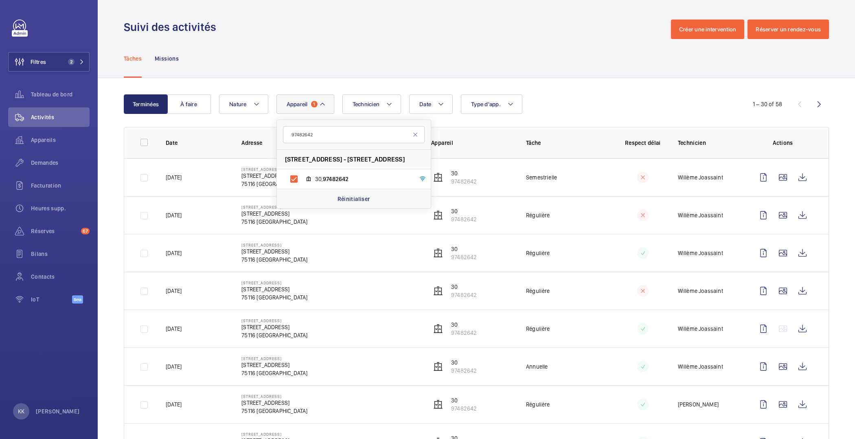
click at [352, 35] on div "Suivi des activités Créer une intervention Réserver un rendez-vous" at bounding box center [476, 30] width 705 height 20
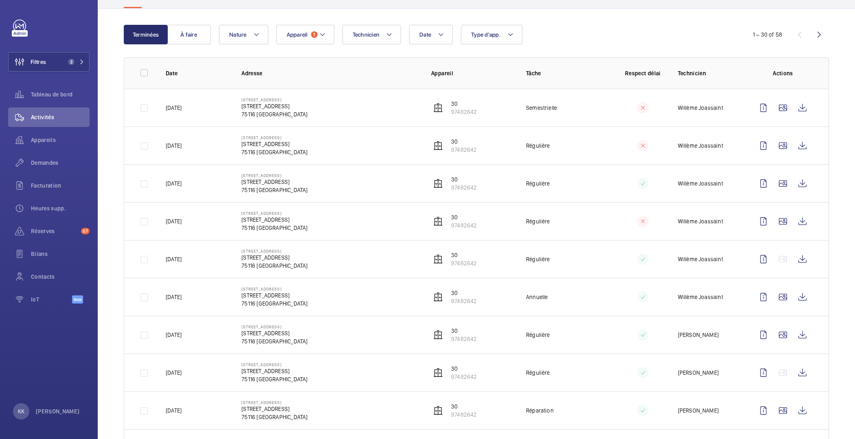
scroll to position [73, 0]
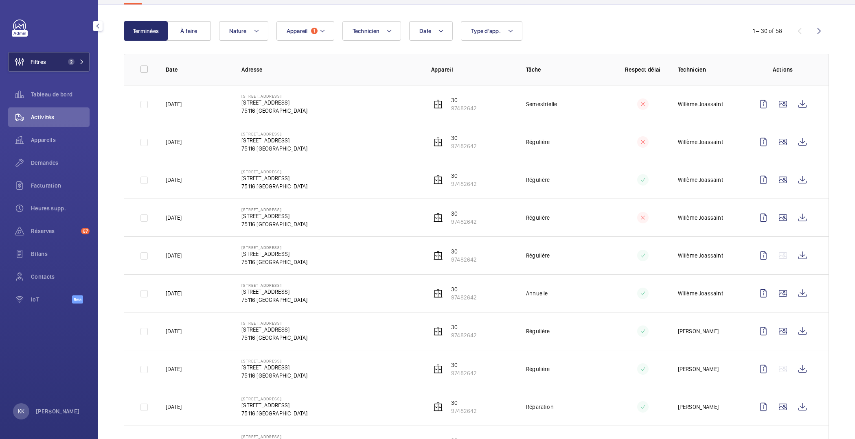
click at [79, 60] on span "2" at bounding box center [75, 62] width 20 height 7
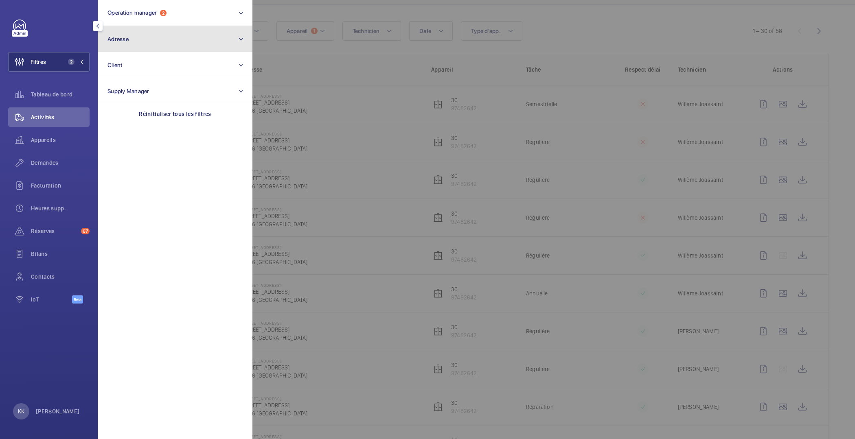
click at [131, 46] on button "Adresse" at bounding box center [175, 39] width 155 height 26
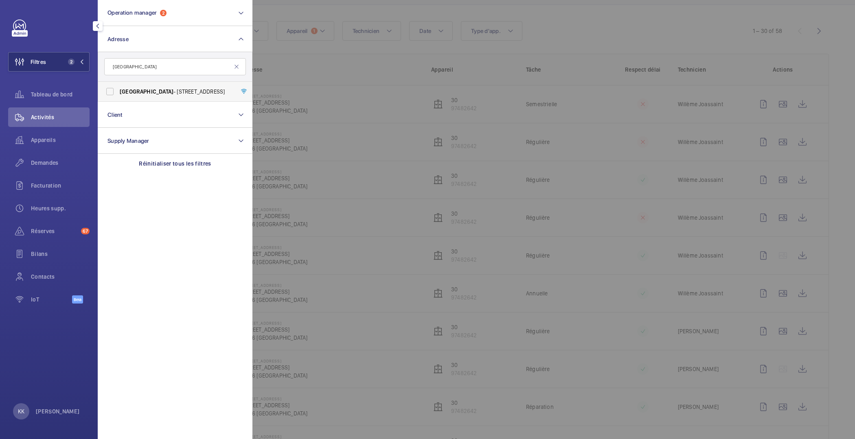
type input "AUSTRALIA"
click at [132, 99] on label "AUSTRALIA - 93 RUE NATIONALE, BOULOGNE-BILLANCOURT 92100" at bounding box center [169, 92] width 142 height 20
click at [118, 99] on input "AUSTRALIA - 93 RUE NATIONALE, BOULOGNE-BILLANCOURT 92100" at bounding box center [110, 91] width 16 height 16
click at [117, 90] on input "AUSTRALIA - 93 RUE NATIONALE, BOULOGNE-BILLANCOURT 92100" at bounding box center [110, 91] width 16 height 16
checkbox input "false"
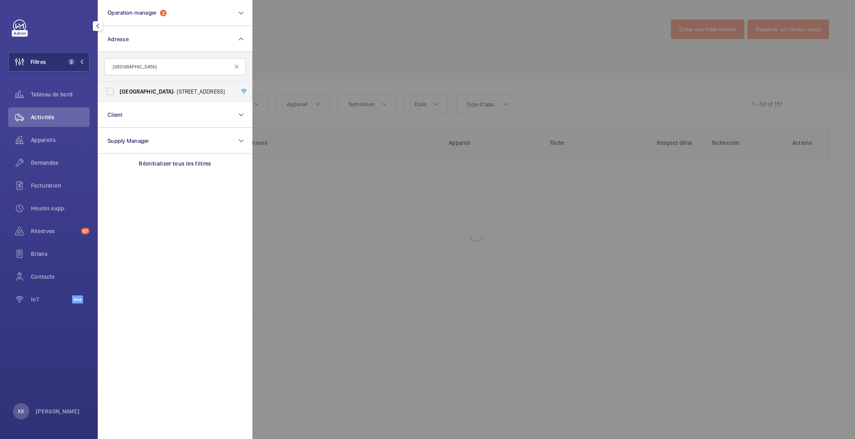
click at [368, 39] on div at bounding box center [679, 219] width 855 height 439
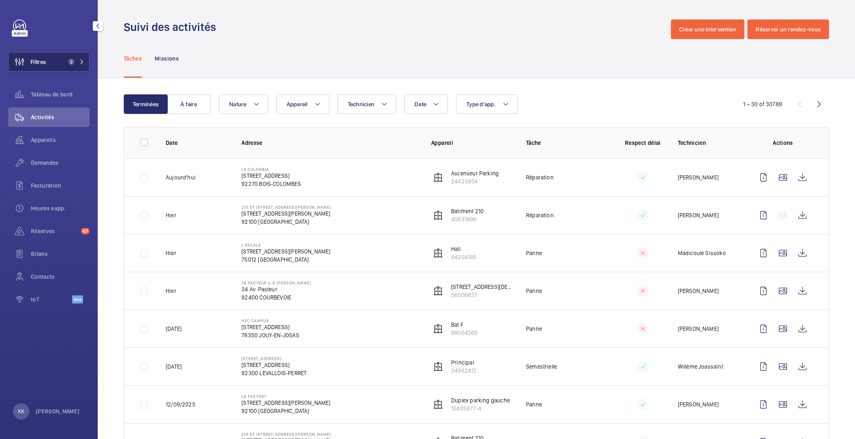
click at [49, 64] on button "Filtres 2" at bounding box center [48, 62] width 81 height 20
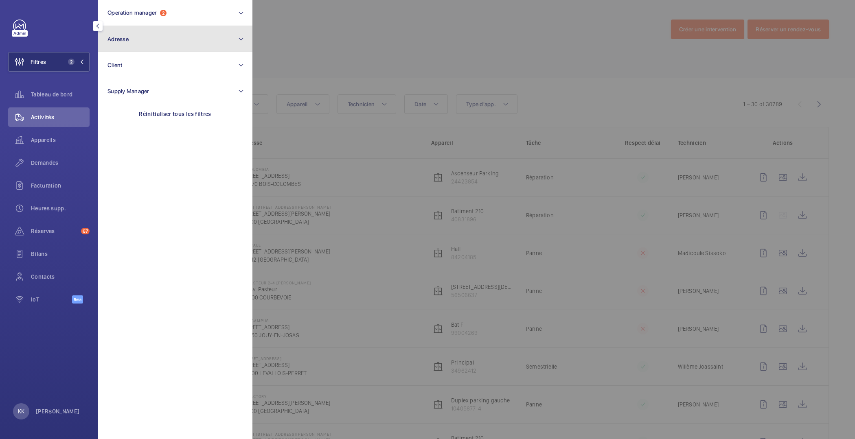
click at [138, 32] on button "Adresse" at bounding box center [175, 39] width 155 height 26
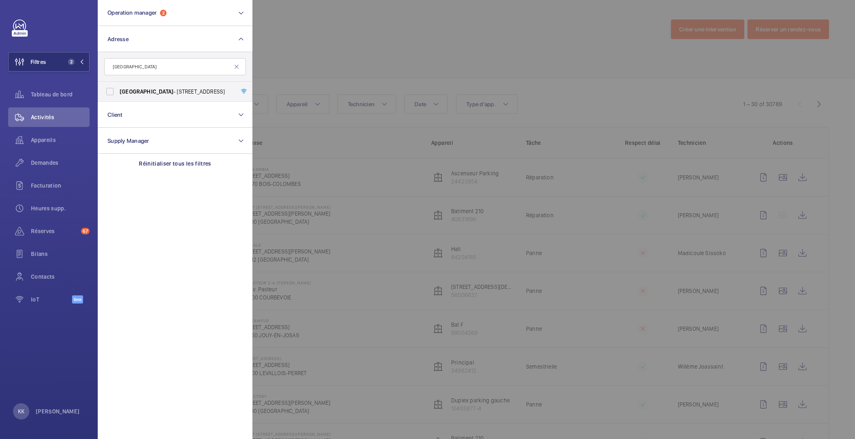
type input "AUSTRALIA"
